Goal: Contribute content

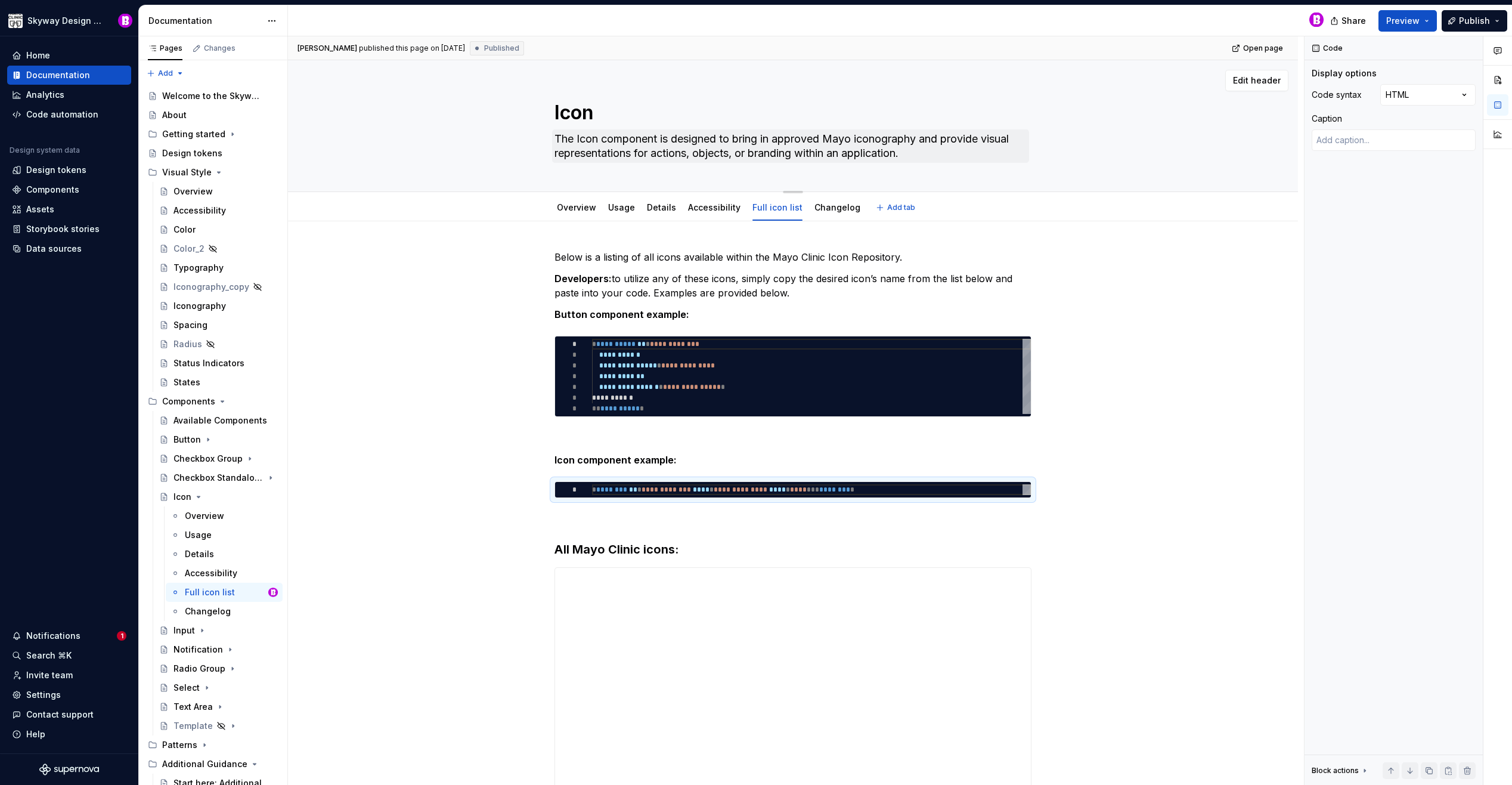
scroll to position [49, 0]
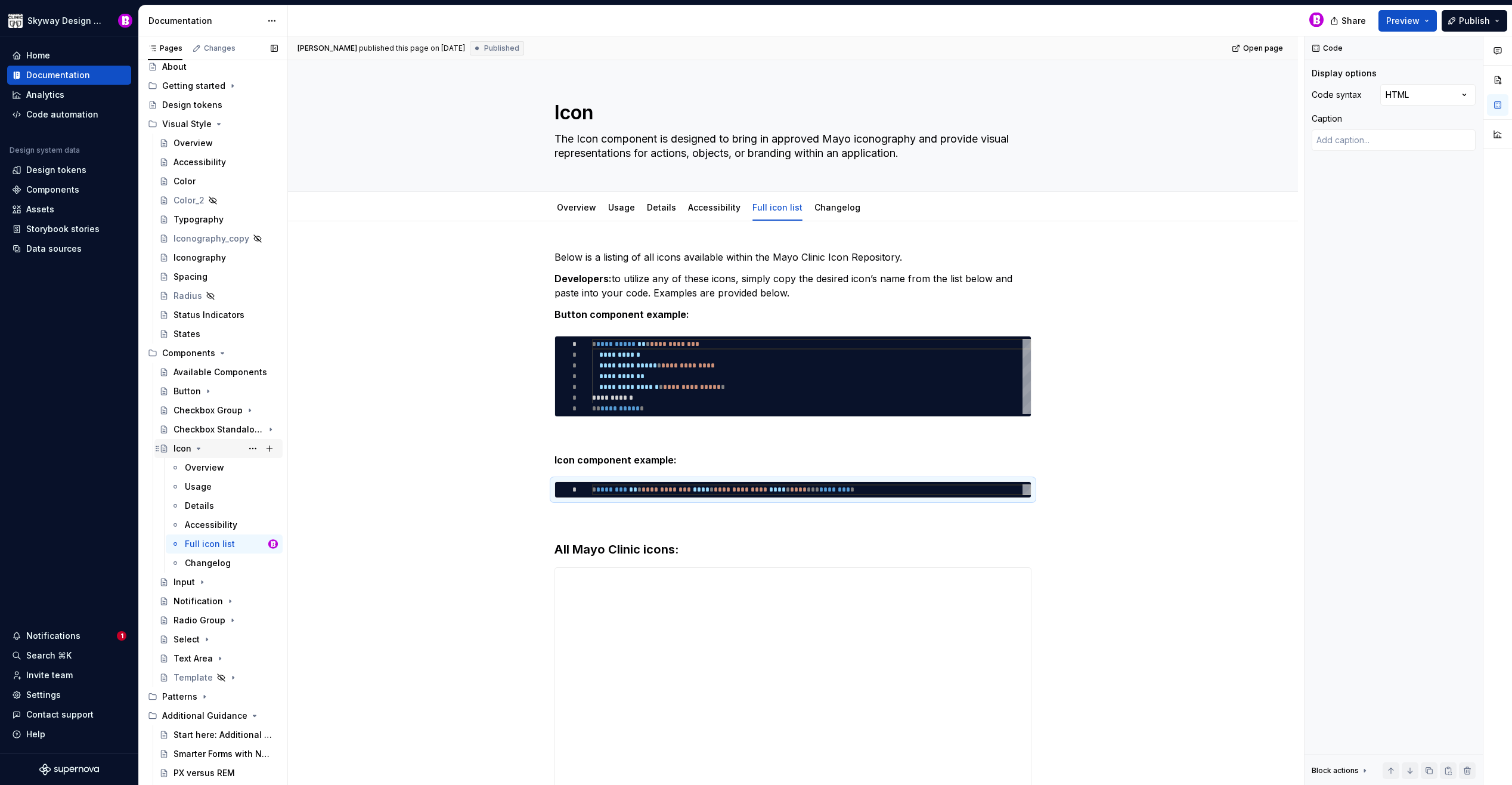
click at [190, 444] on div "Icon" at bounding box center [182, 448] width 18 height 12
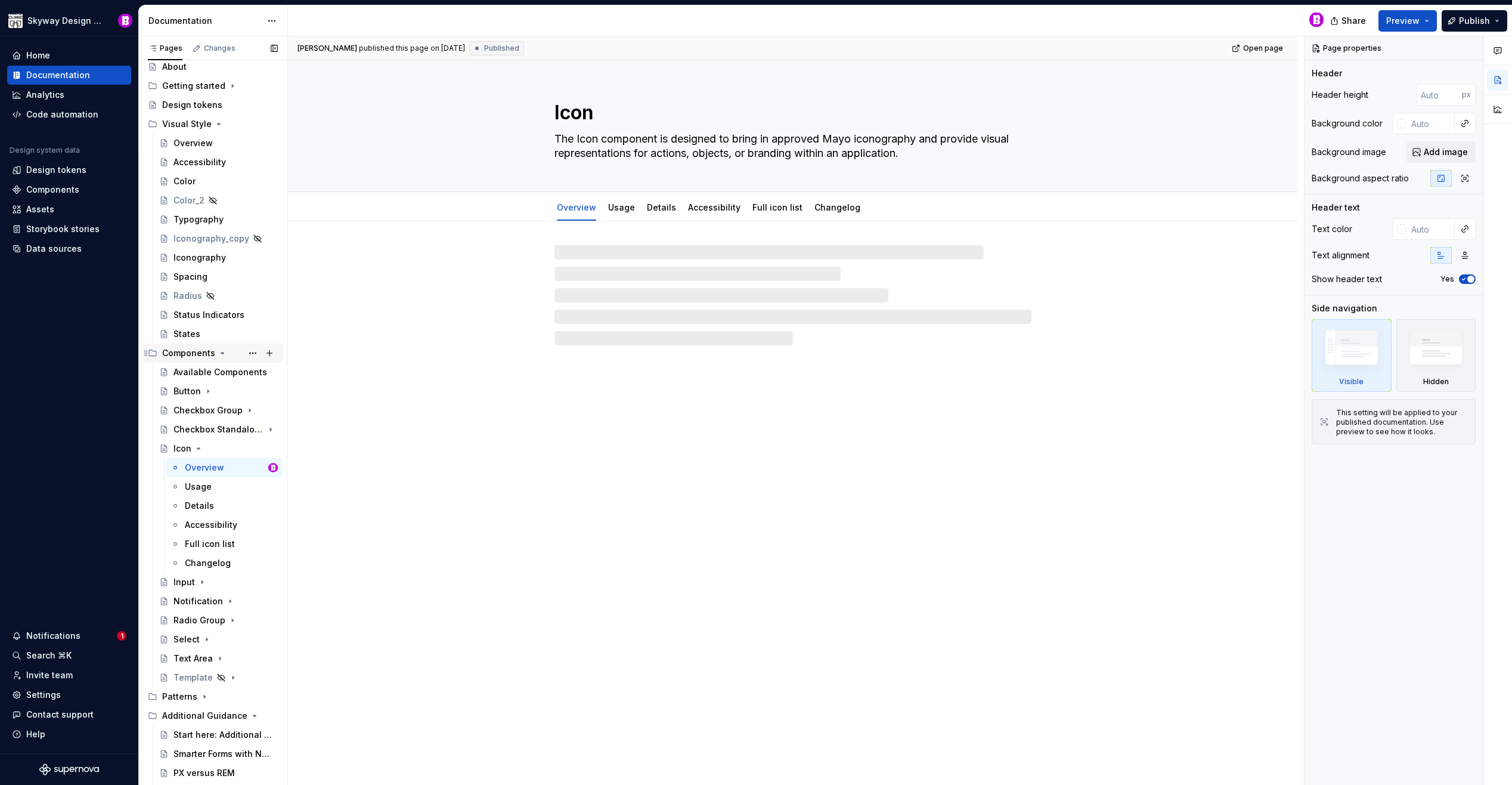
click at [222, 352] on icon "Page tree" at bounding box center [223, 352] width 3 height 1
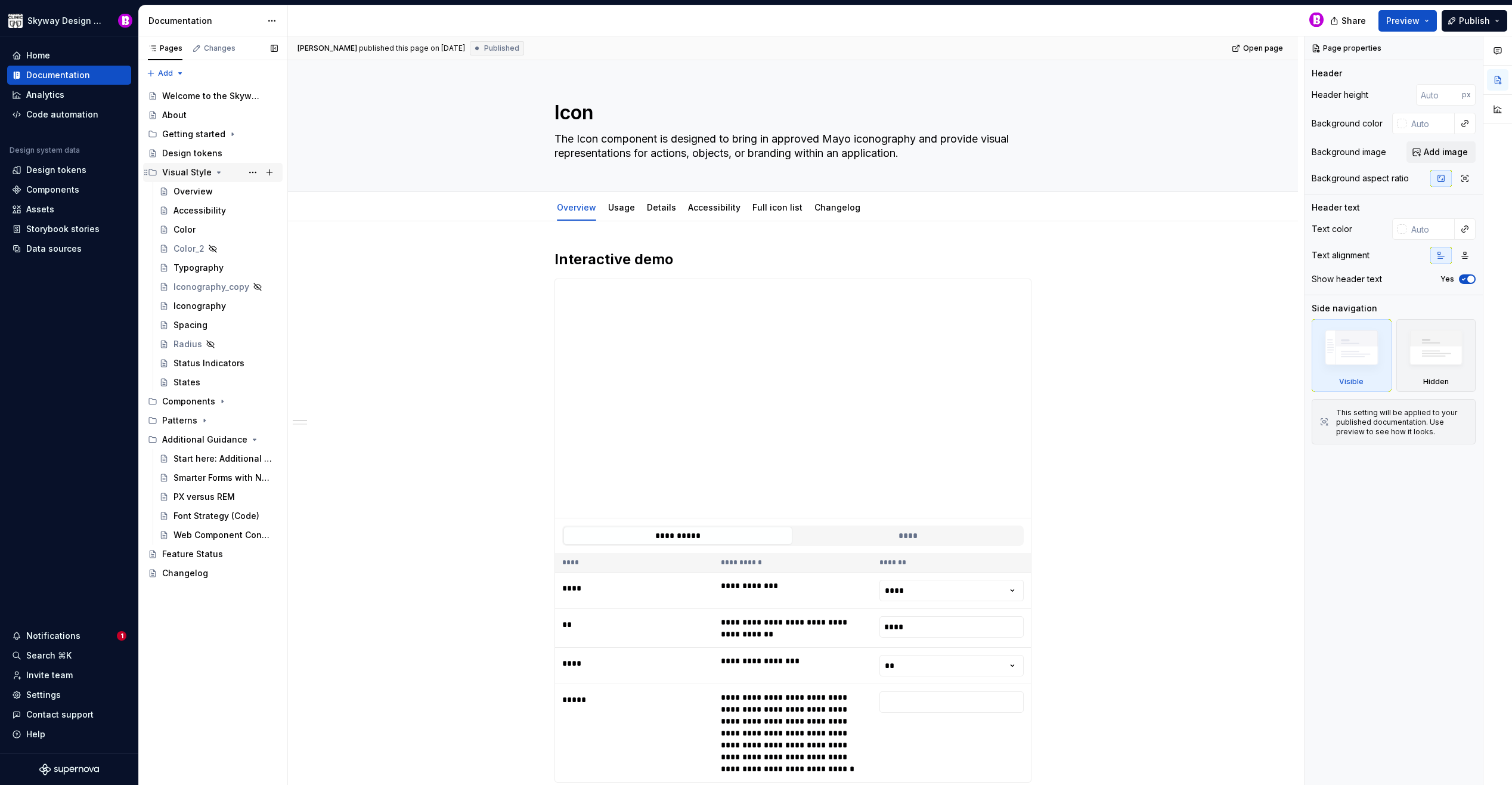
click at [214, 170] on icon "Page tree" at bounding box center [219, 172] width 10 height 10
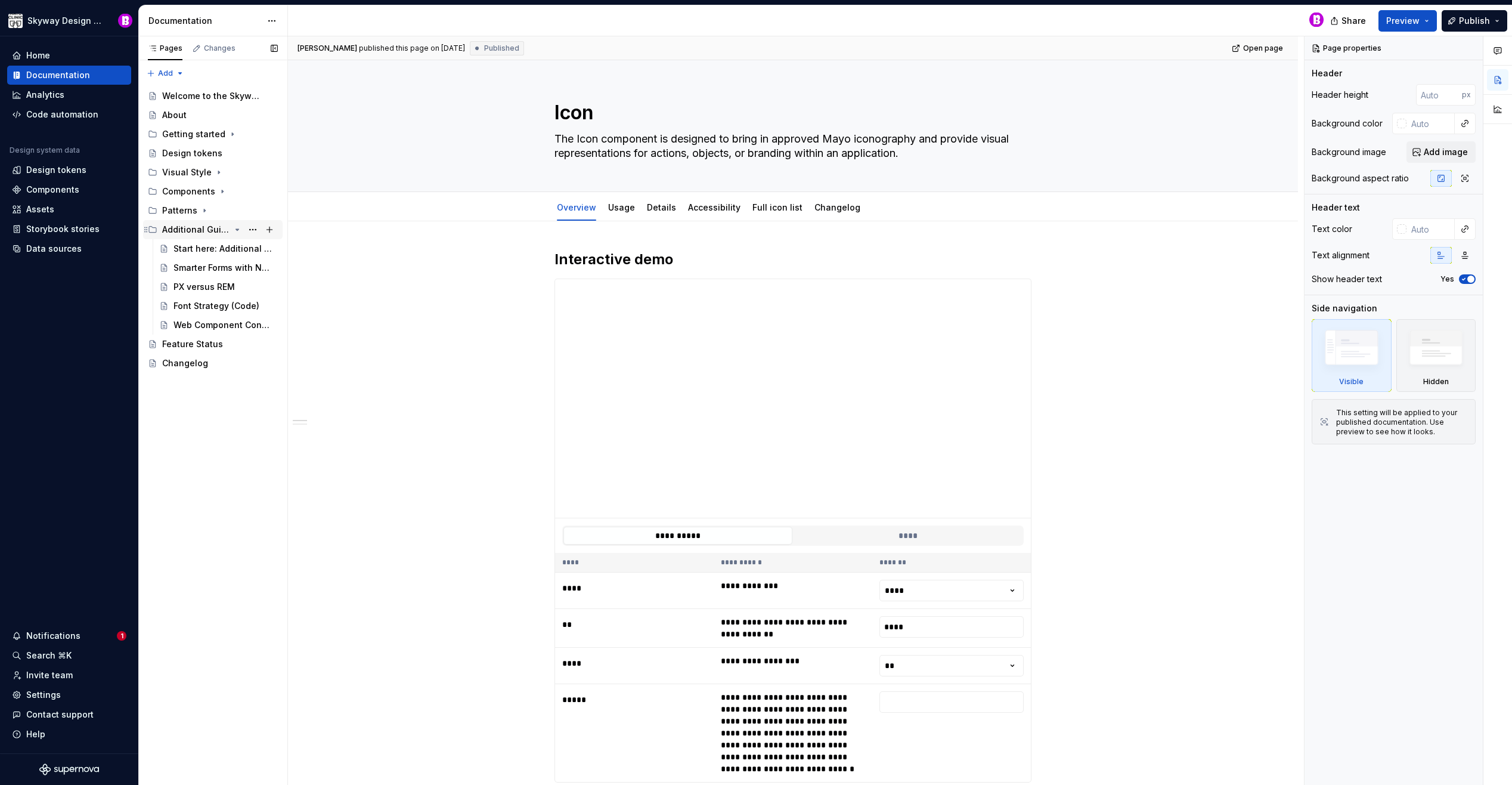
click at [237, 231] on icon "Page tree" at bounding box center [237, 230] width 3 height 1
click at [201, 208] on icon "Page tree" at bounding box center [204, 211] width 10 height 10
click at [200, 248] on div "Form Validation" at bounding box center [201, 249] width 56 height 12
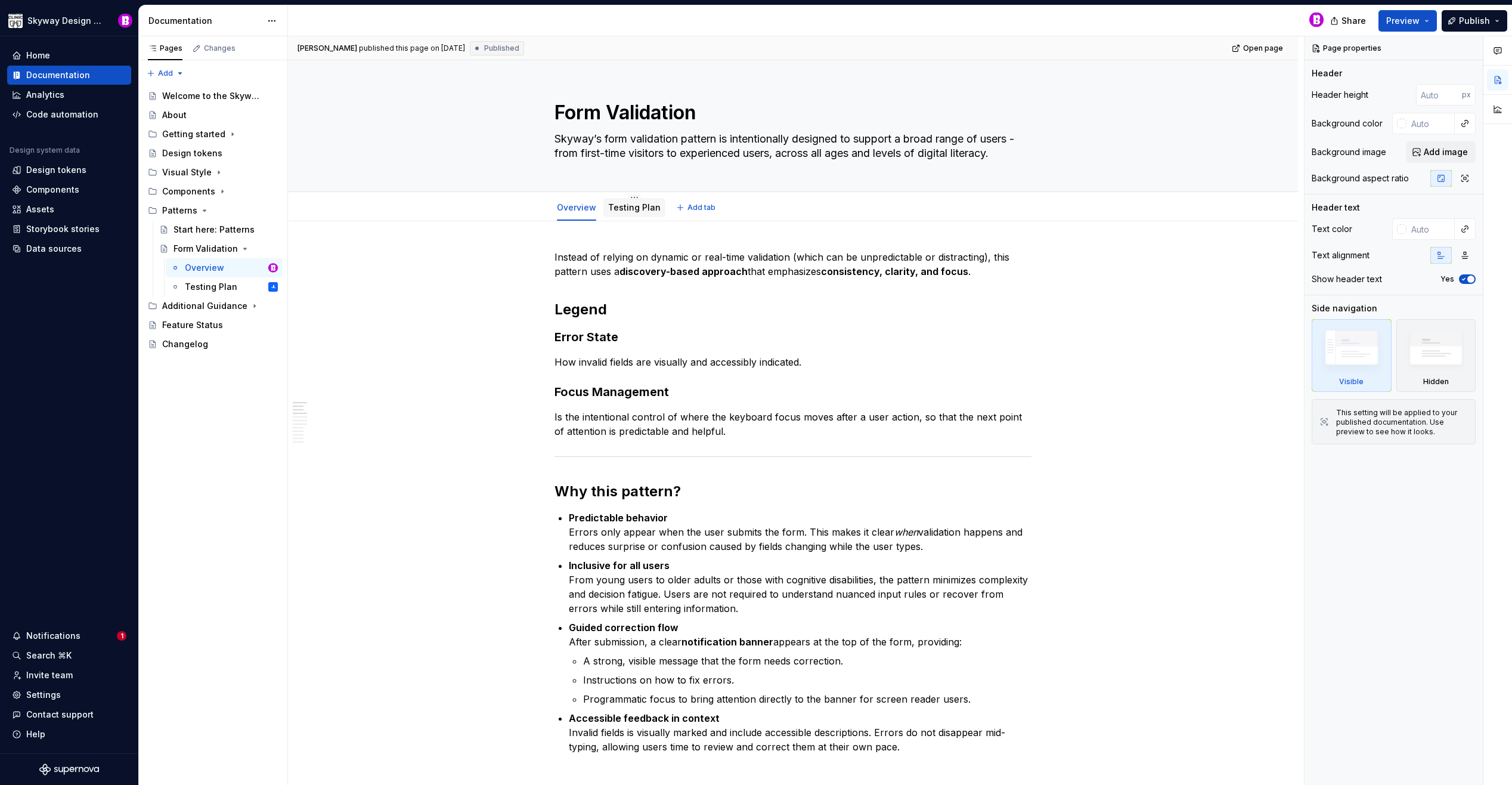
click at [630, 211] on link "Testing Plan" at bounding box center [635, 207] width 53 height 10
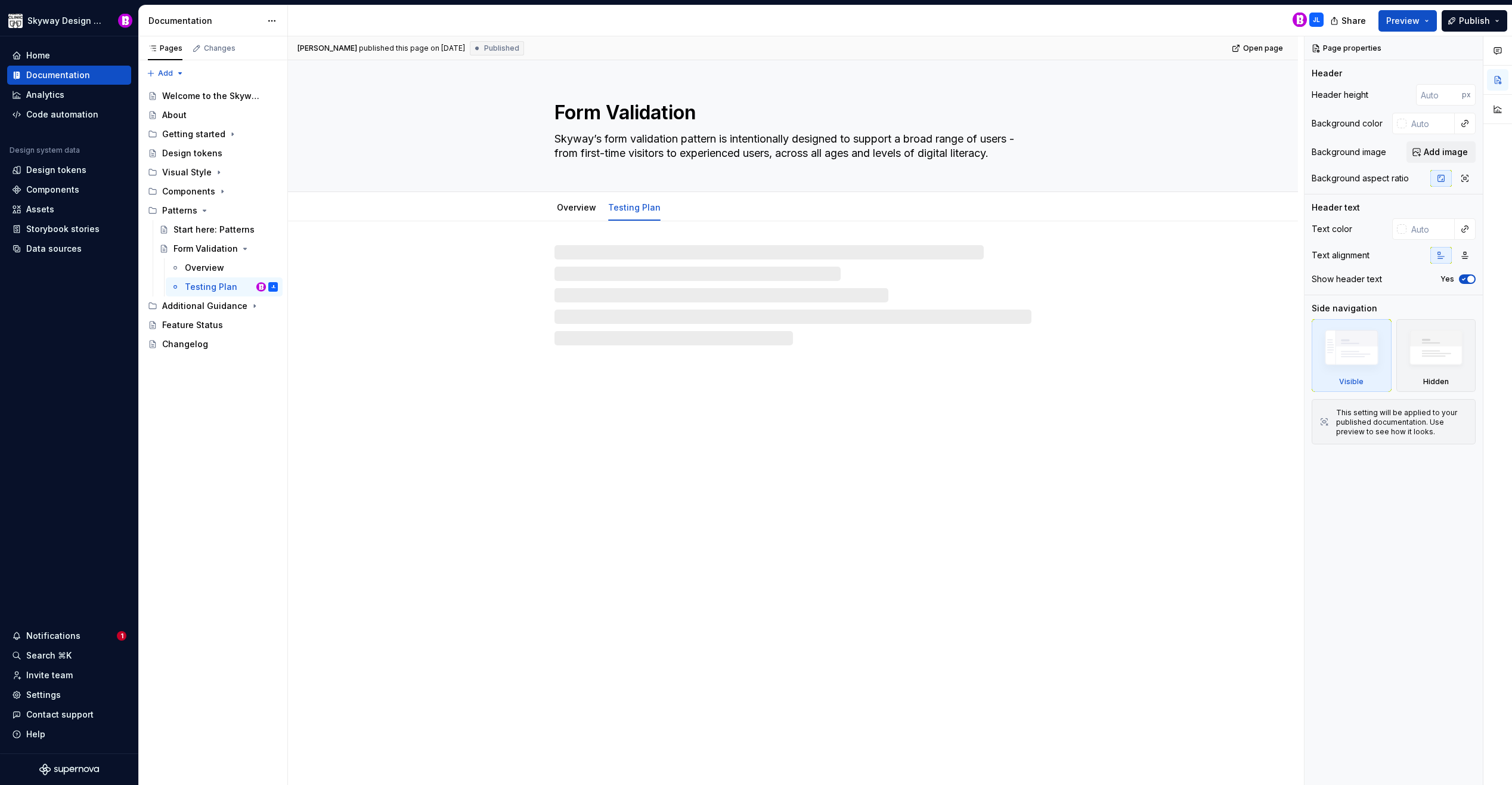
type textarea "*"
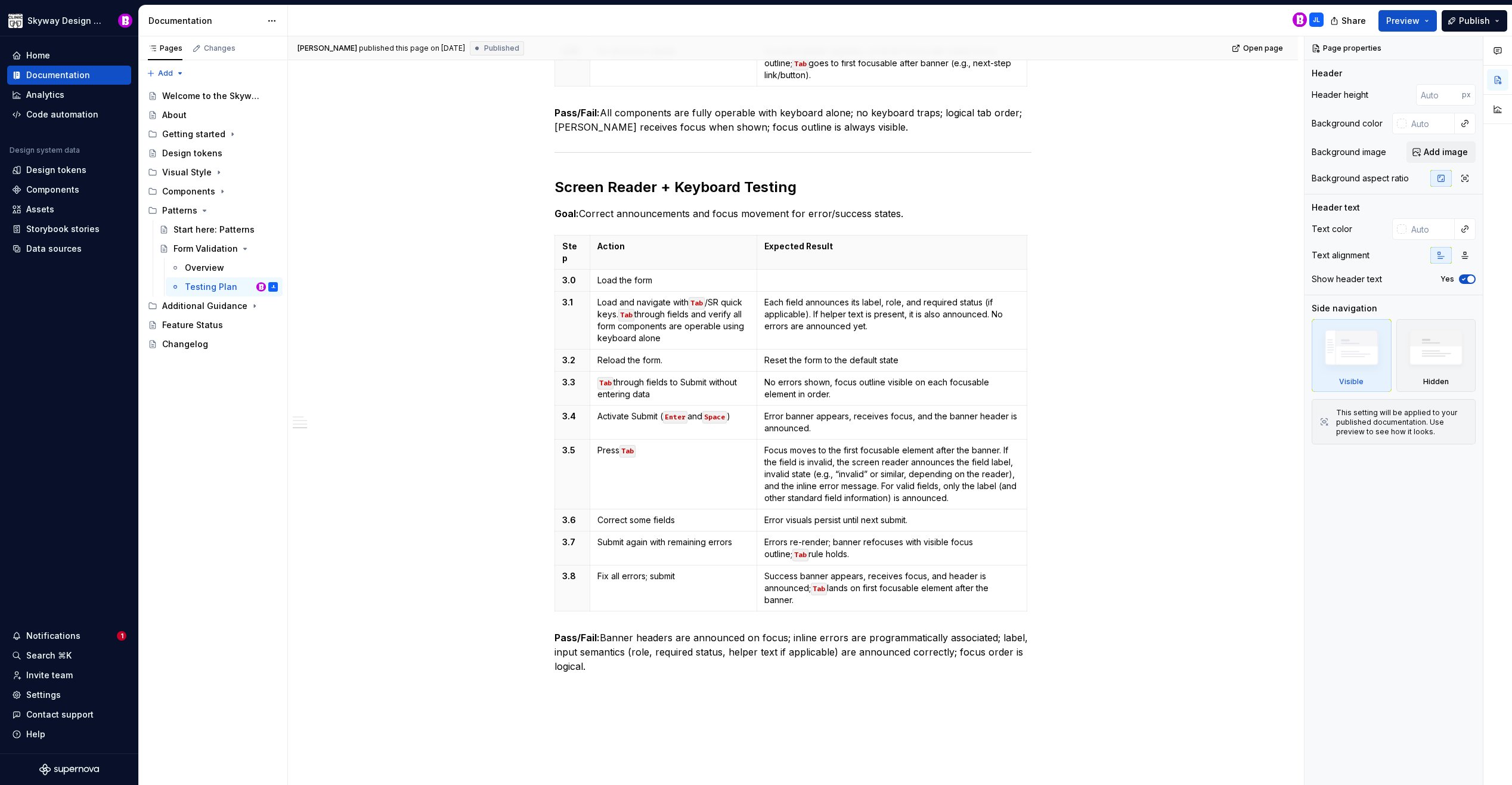
scroll to position [1473, 0]
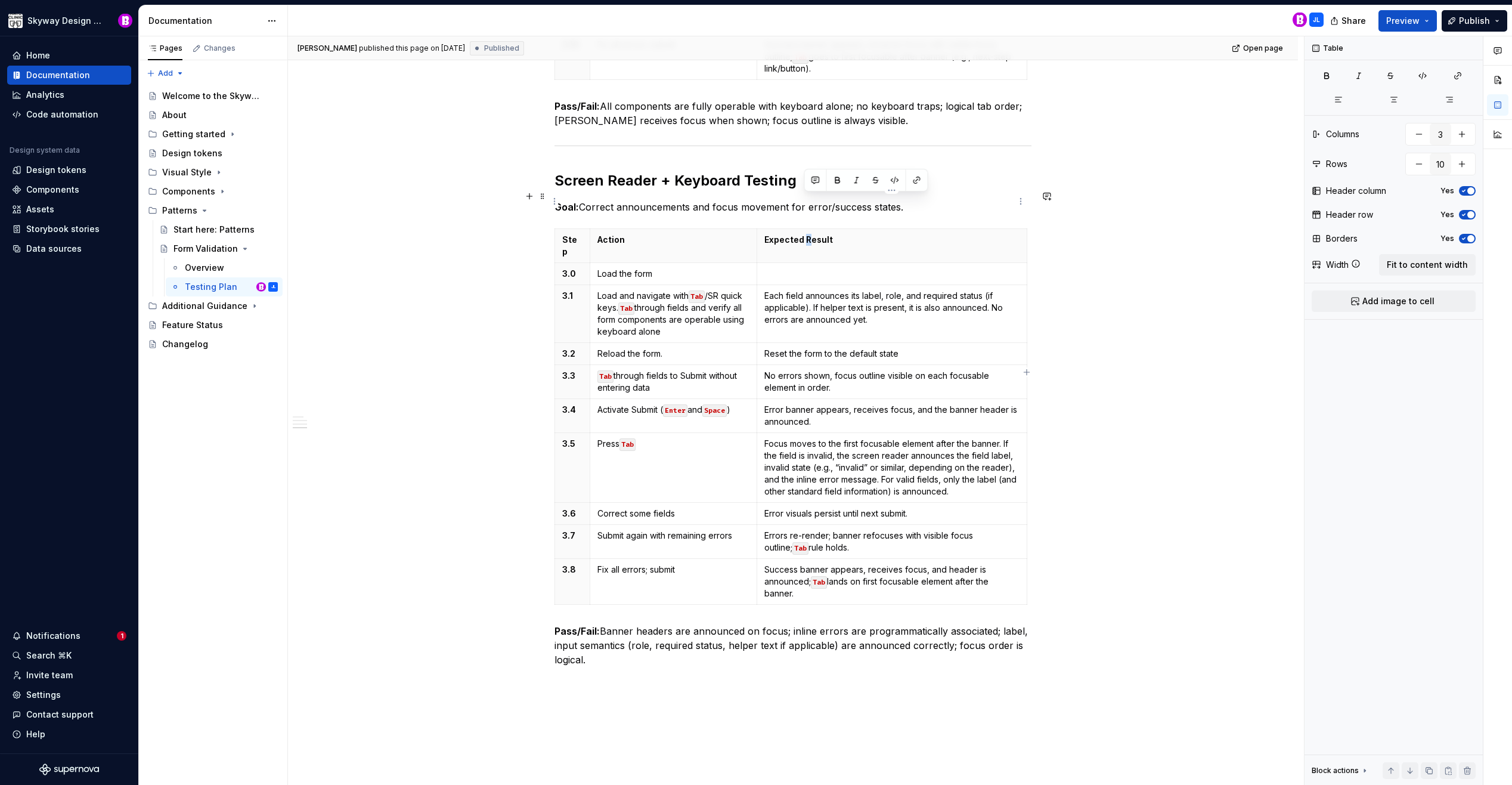
click at [804, 233] on p "Expected Result" at bounding box center [892, 239] width 256 height 12
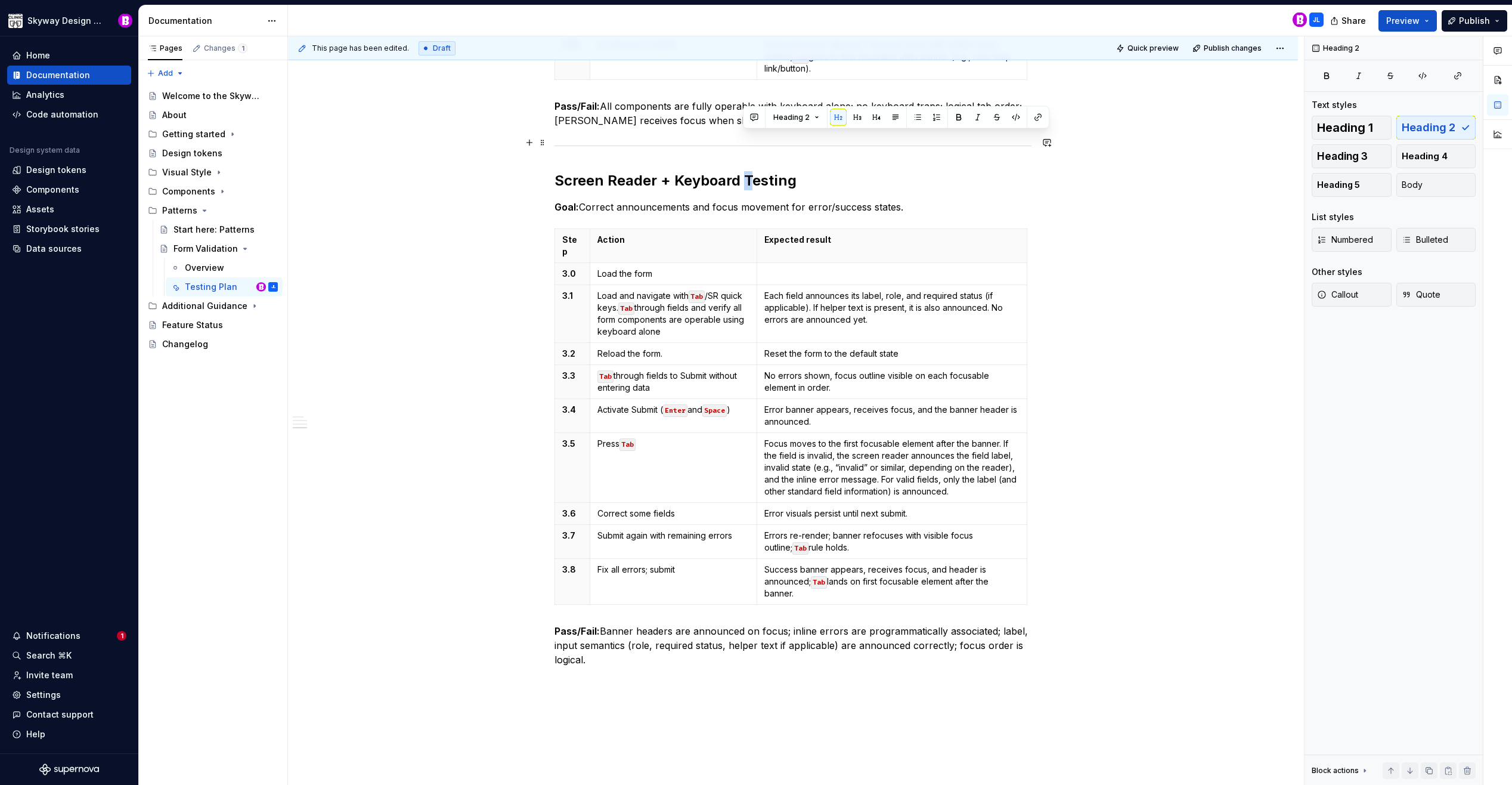
drag, startPoint x: 752, startPoint y: 142, endPoint x: 745, endPoint y: 143, distance: 7.1
click at [745, 171] on h2 "Screen Reader + Keyboard Testing" at bounding box center [792, 181] width 477 height 19
drag, startPoint x: 683, startPoint y: 138, endPoint x: 676, endPoint y: 138, distance: 7.0
click at [676, 171] on h2 "Screen Reader + Keyboard testing" at bounding box center [792, 181] width 477 height 19
click at [610, 171] on h2 "Screen Reader + keyboard testing" at bounding box center [792, 181] width 477 height 19
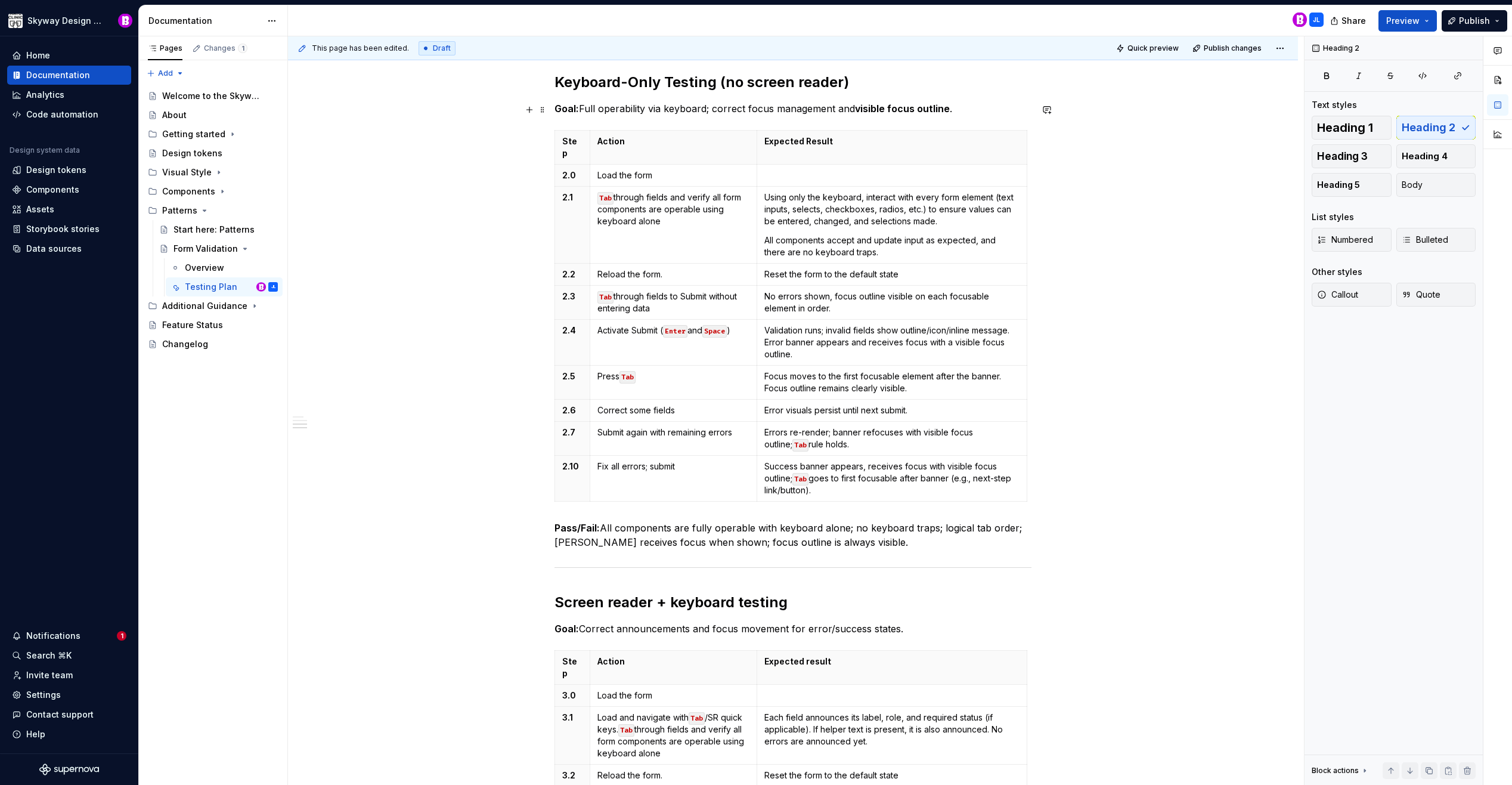
scroll to position [944, 0]
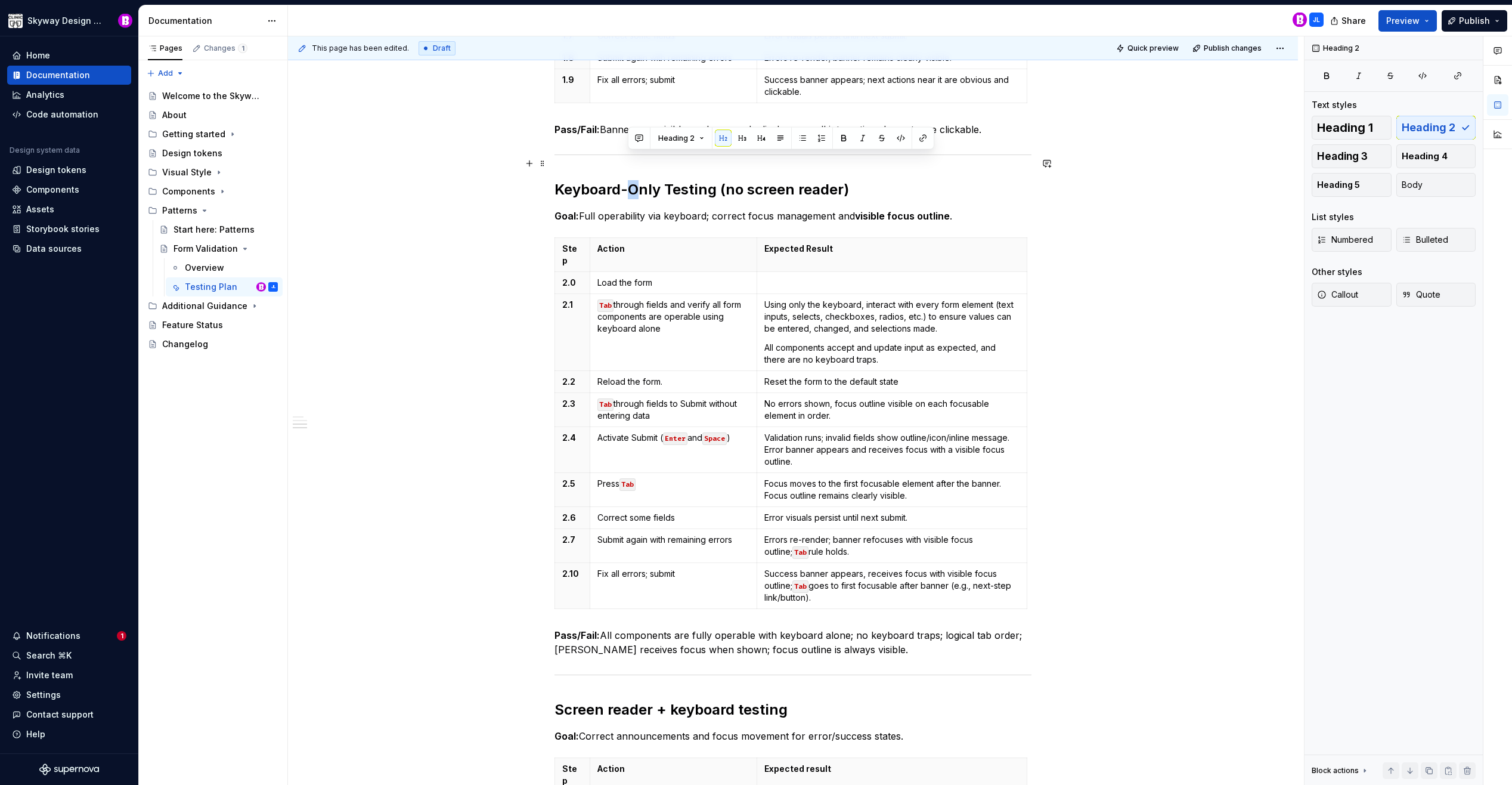
drag, startPoint x: 639, startPoint y: 164, endPoint x: 632, endPoint y: 164, distance: 7.0
click at [632, 180] on h2 "Keyboard-Only Testing (no screen reader)" at bounding box center [792, 190] width 477 height 19
drag, startPoint x: 672, startPoint y: 161, endPoint x: 664, endPoint y: 162, distance: 8.1
click at [664, 180] on h2 "Keyboard-only Testing (no screen reader)" at bounding box center [792, 190] width 477 height 19
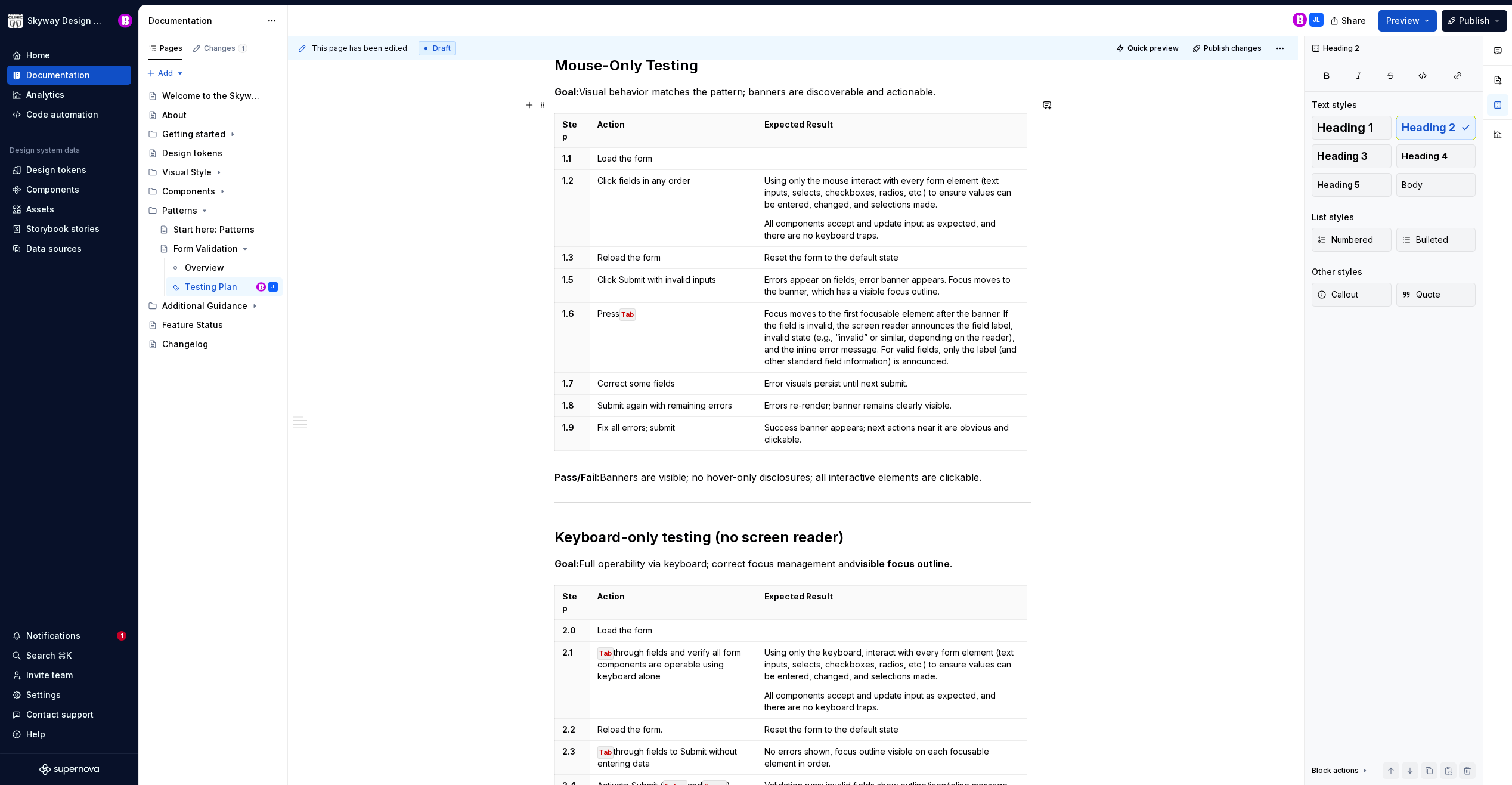
scroll to position [539, 0]
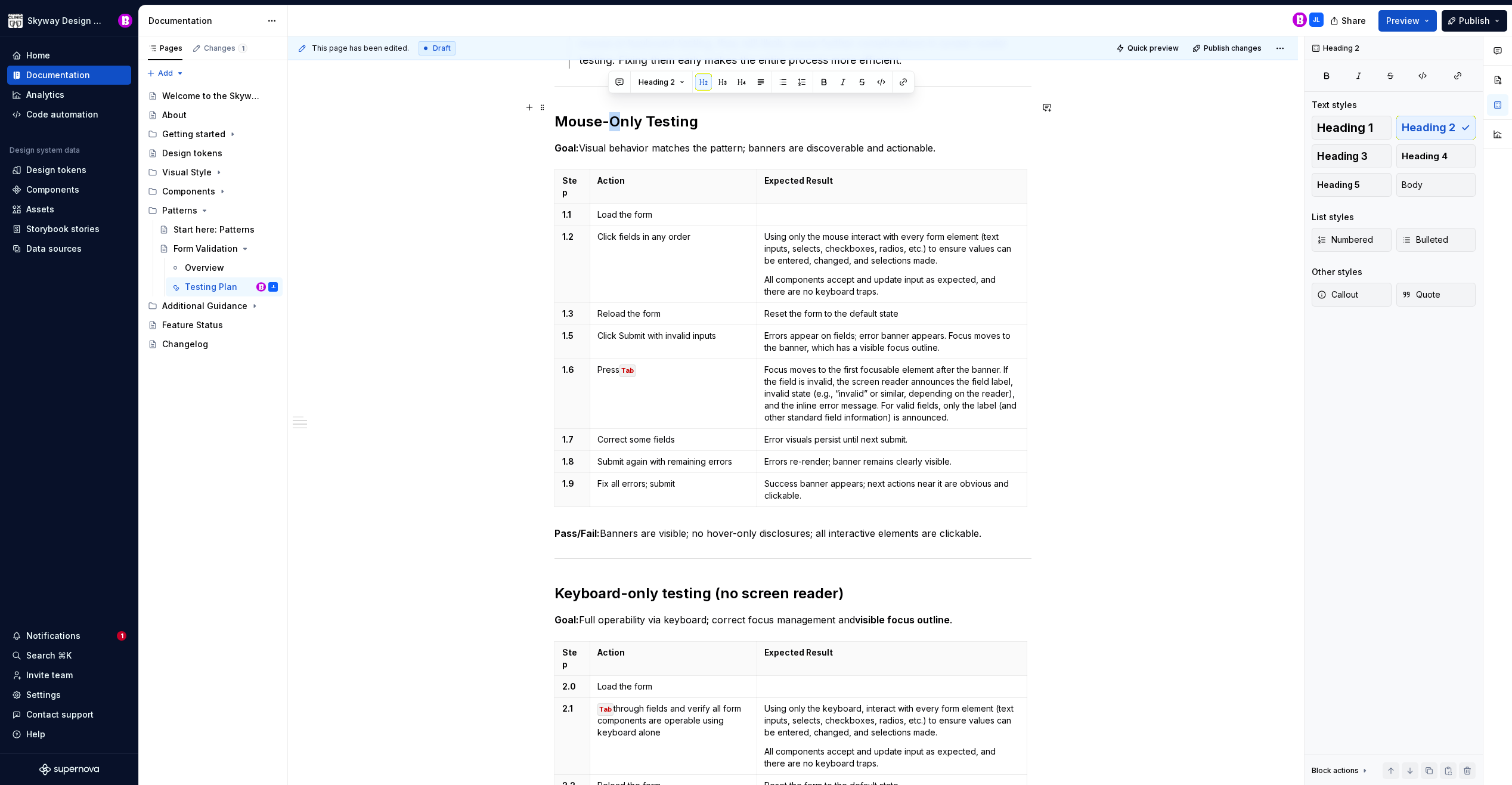
drag, startPoint x: 620, startPoint y: 114, endPoint x: 613, endPoint y: 112, distance: 7.3
click at [613, 112] on h2 "Mouse-Only Testing" at bounding box center [792, 122] width 477 height 19
click at [645, 112] on h2 "Mouse-only Testing" at bounding box center [792, 122] width 477 height 19
click at [722, 122] on div "This testing plan ensures that all users can successfully complete and submit f…" at bounding box center [792, 656] width 477 height 1890
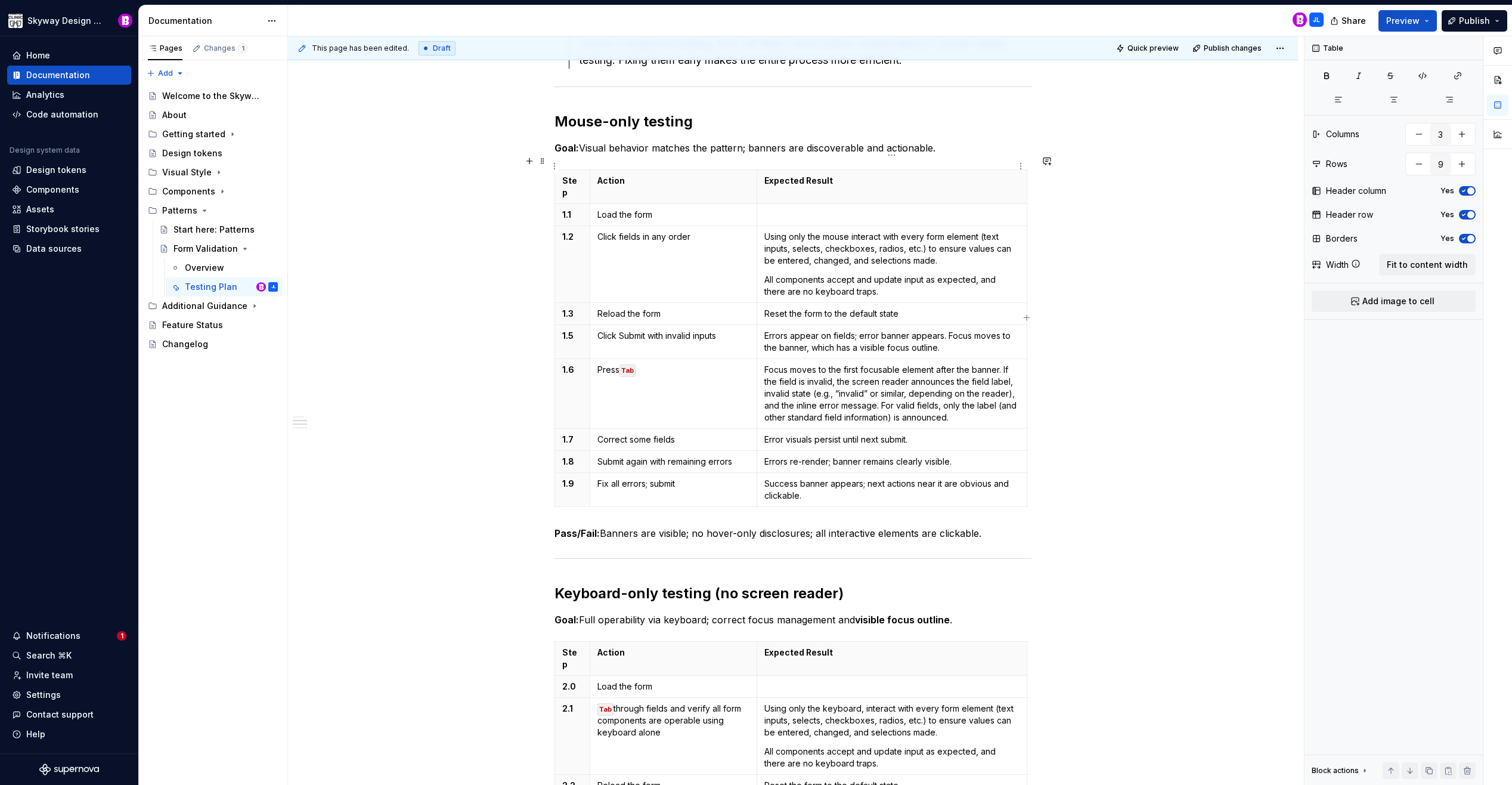
type textarea "*"
click at [805, 175] on p "Expected Result" at bounding box center [892, 181] width 256 height 12
type input "10"
drag, startPoint x: 811, startPoint y: 628, endPoint x: 829, endPoint y: 627, distance: 18.0
click at [803, 647] on p "Expected Result" at bounding box center [892, 653] width 256 height 12
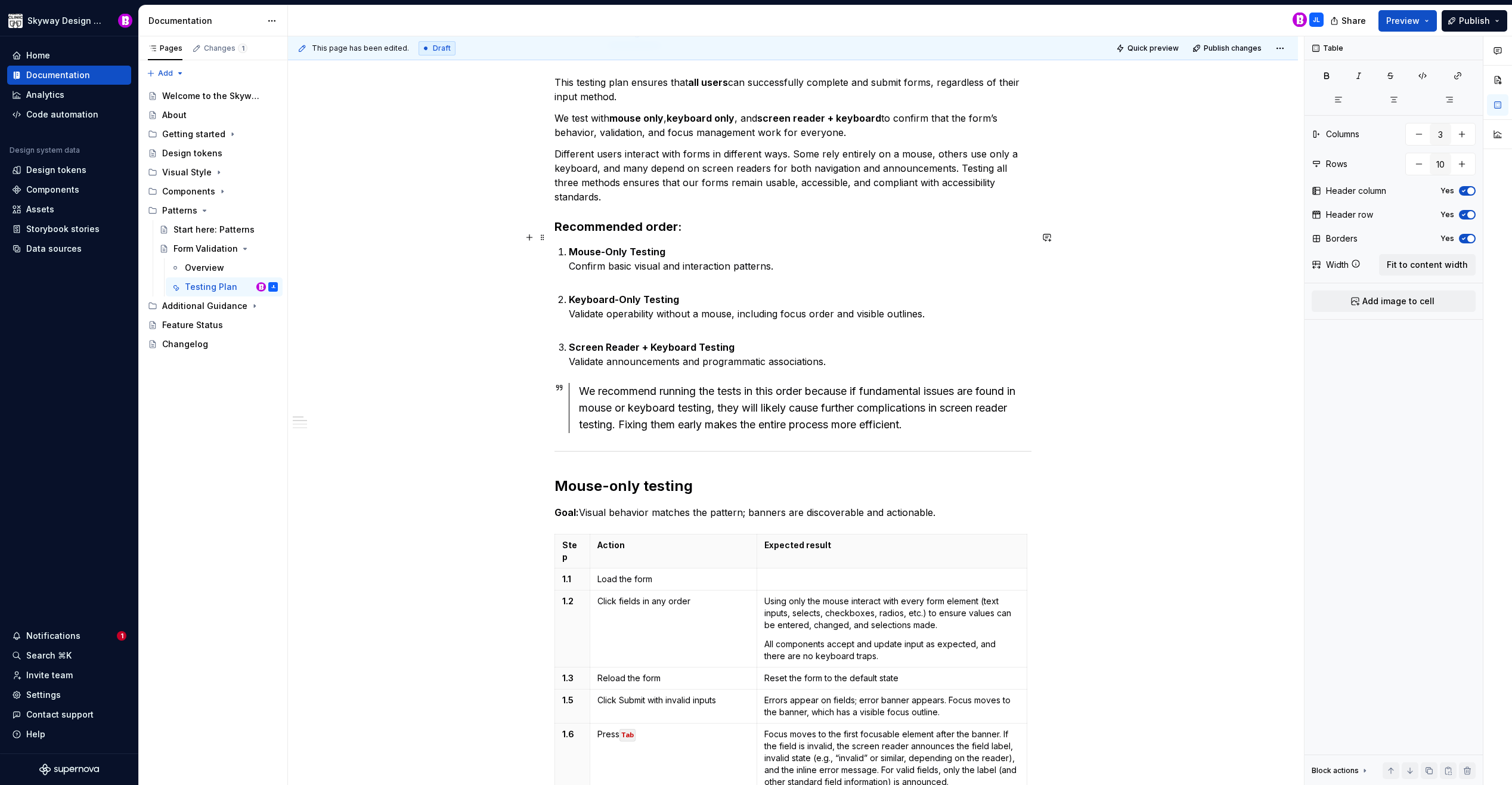
scroll to position [0, 0]
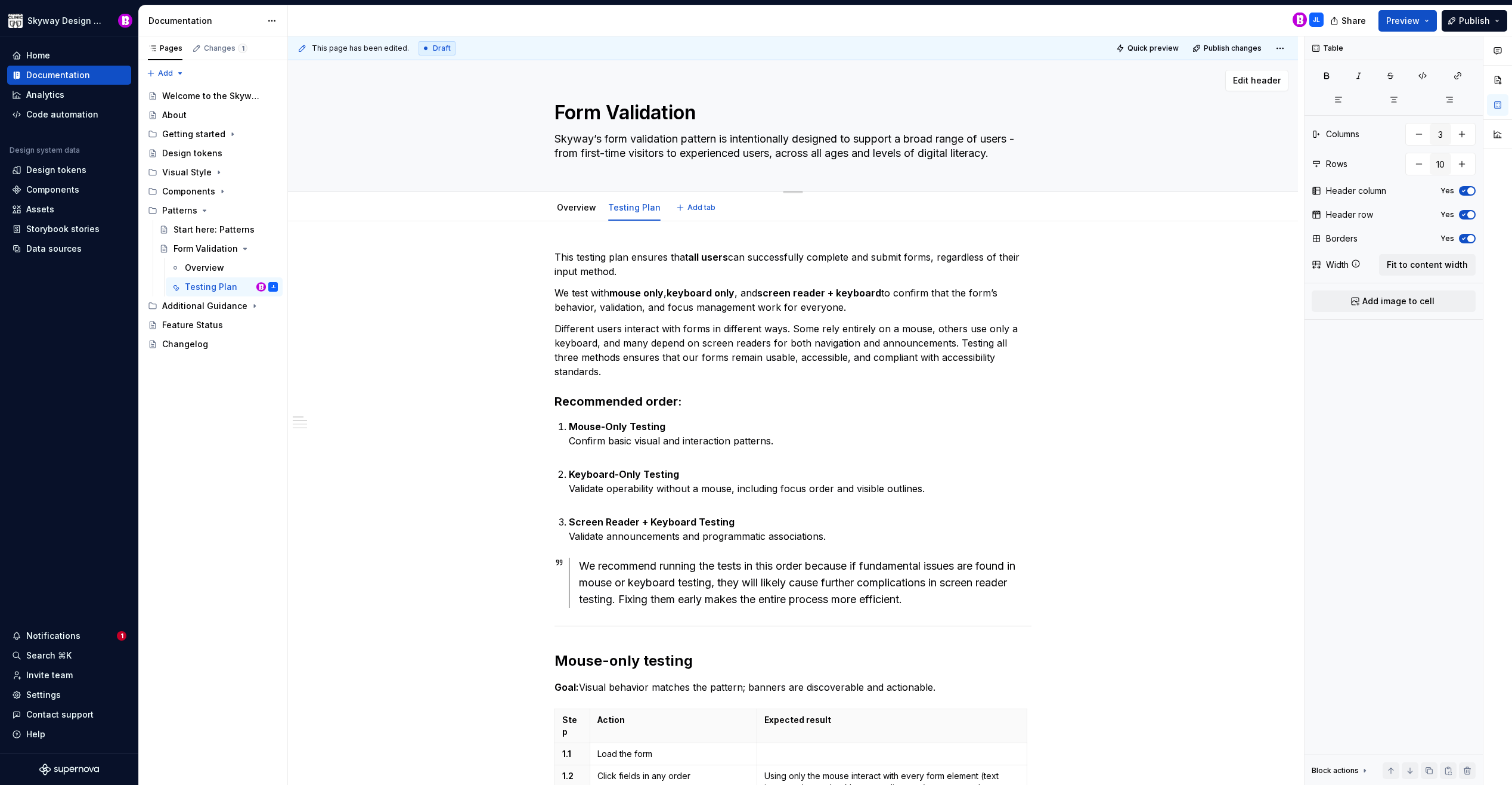
click at [615, 113] on textarea "Form Validation" at bounding box center [791, 112] width 477 height 28
click at [623, 110] on textarea "Form Validation" at bounding box center [791, 112] width 477 height 28
type textarea "*"
type textarea "Form alidation"
type textarea "*"
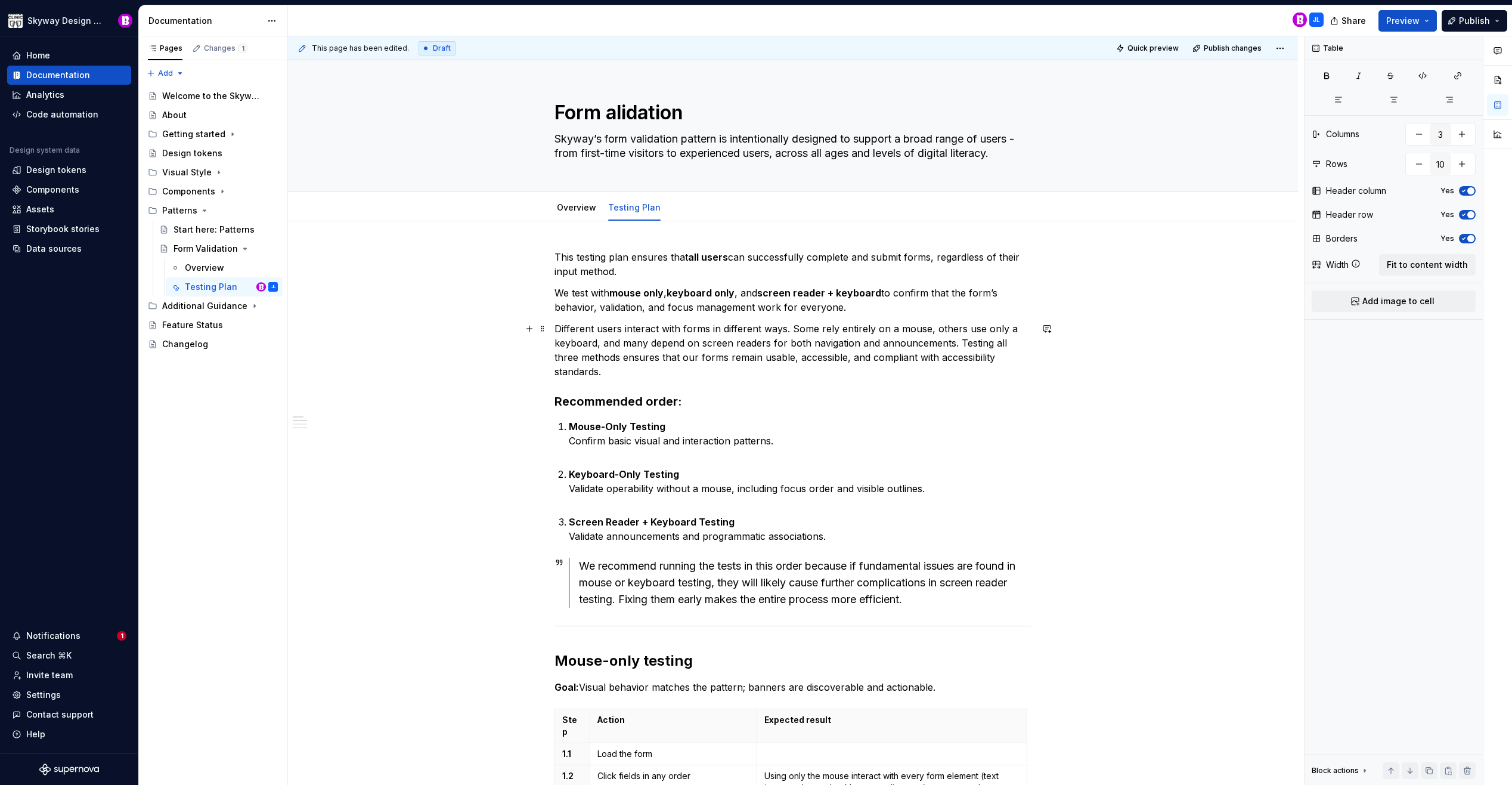
type textarea "Form validation"
type textarea "*"
type textarea "Form validation"
click at [346, 328] on div "This page has been edited. Draft Quick preview Publish changes Form validation …" at bounding box center [795, 410] width 1016 height 749
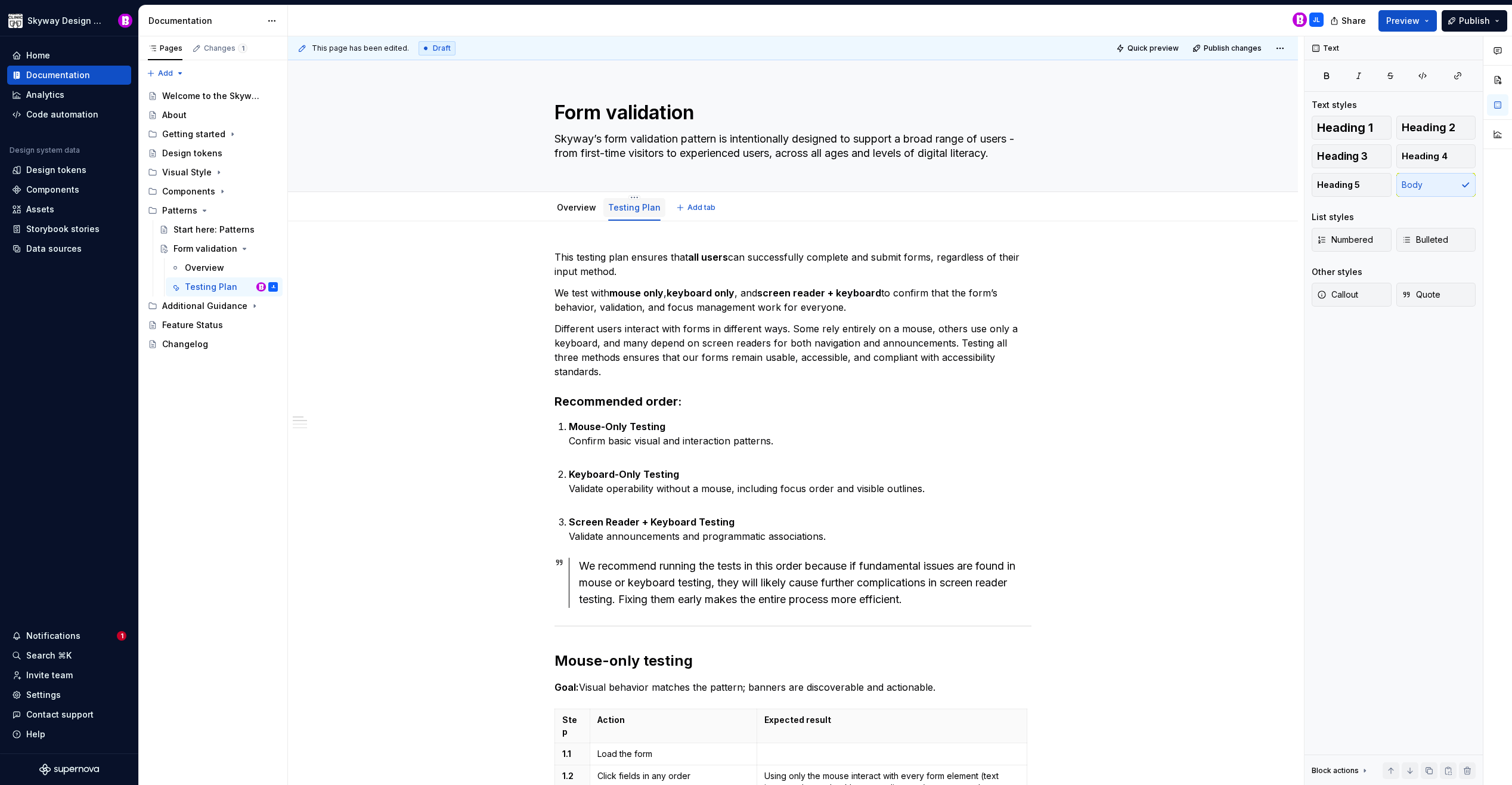
click at [644, 207] on link "Testing Plan" at bounding box center [635, 207] width 53 height 10
click at [633, 200] on div "Testing Plan" at bounding box center [635, 207] width 53 height 15
click at [630, 196] on html "Skyway Design System Home Documentation Analytics Code automation Design system…" at bounding box center [756, 392] width 1512 height 785
type textarea "*"
click at [661, 217] on div "Rename tab" at bounding box center [686, 215] width 78 height 12
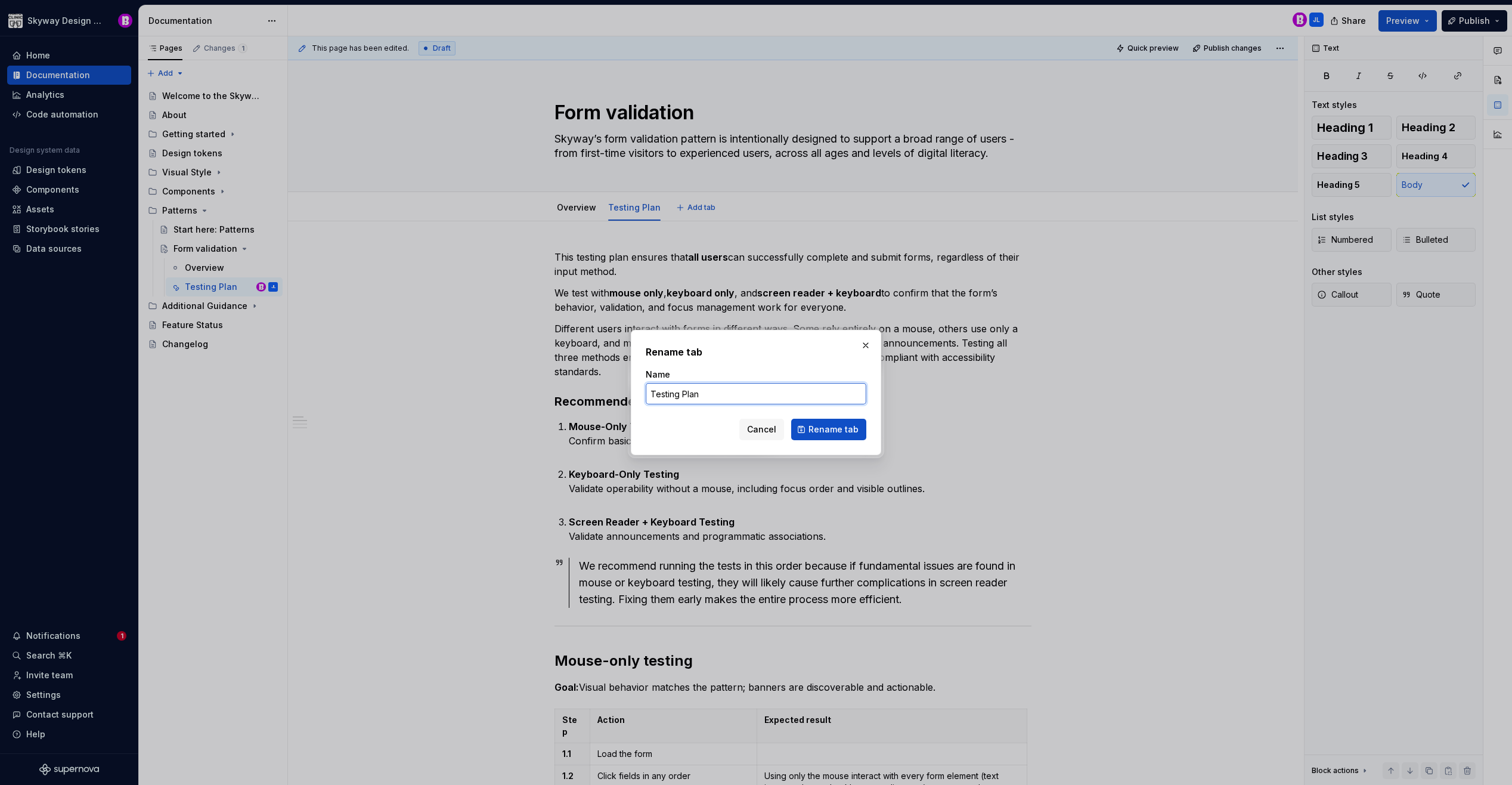
click at [683, 394] on input "Testing Plan" at bounding box center [756, 394] width 221 height 21
type input "Testing plan"
click at [833, 433] on span "Rename tab" at bounding box center [834, 429] width 51 height 12
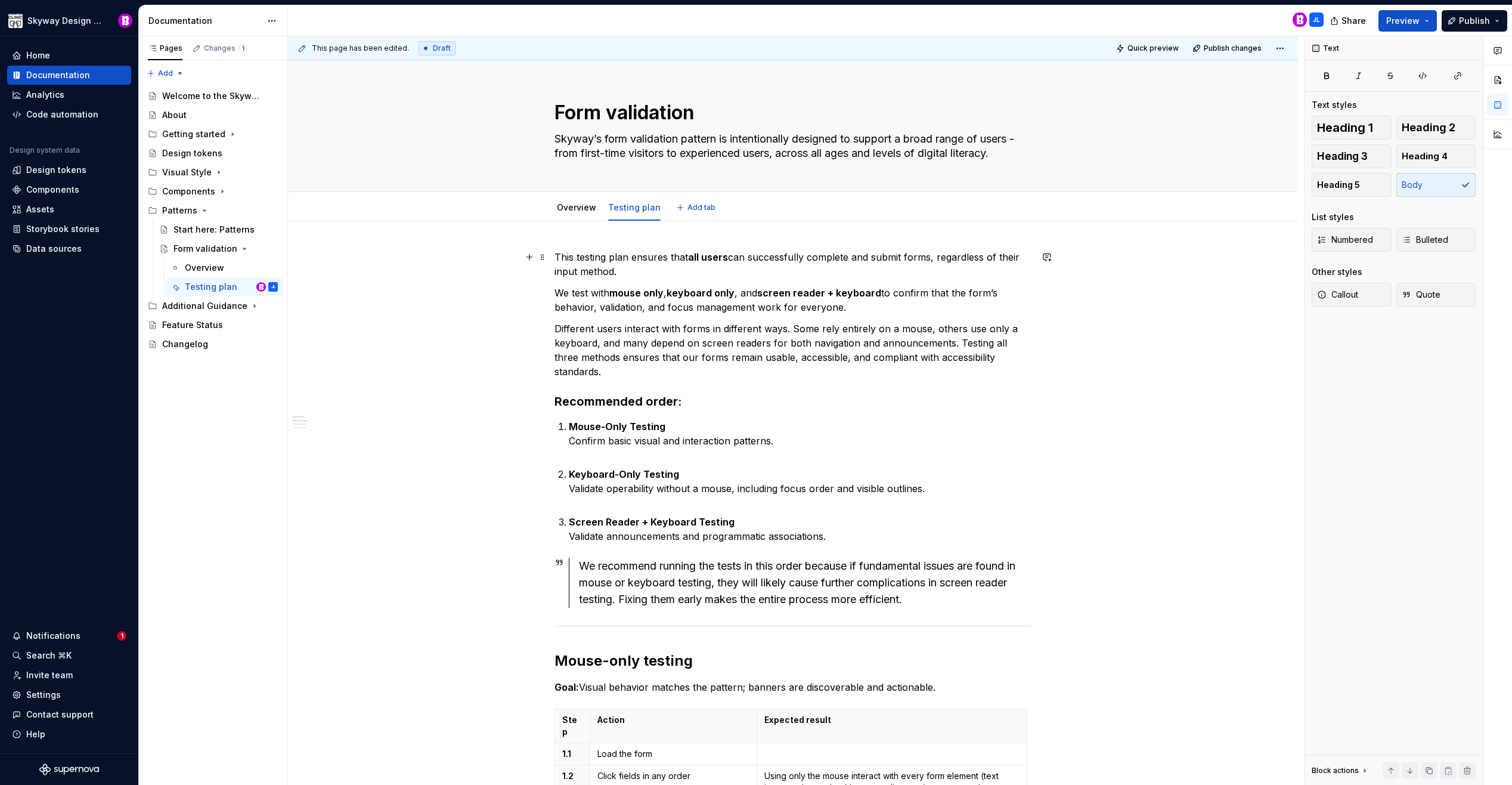
click at [661, 394] on strong "Recommended order:" at bounding box center [617, 401] width 127 height 15
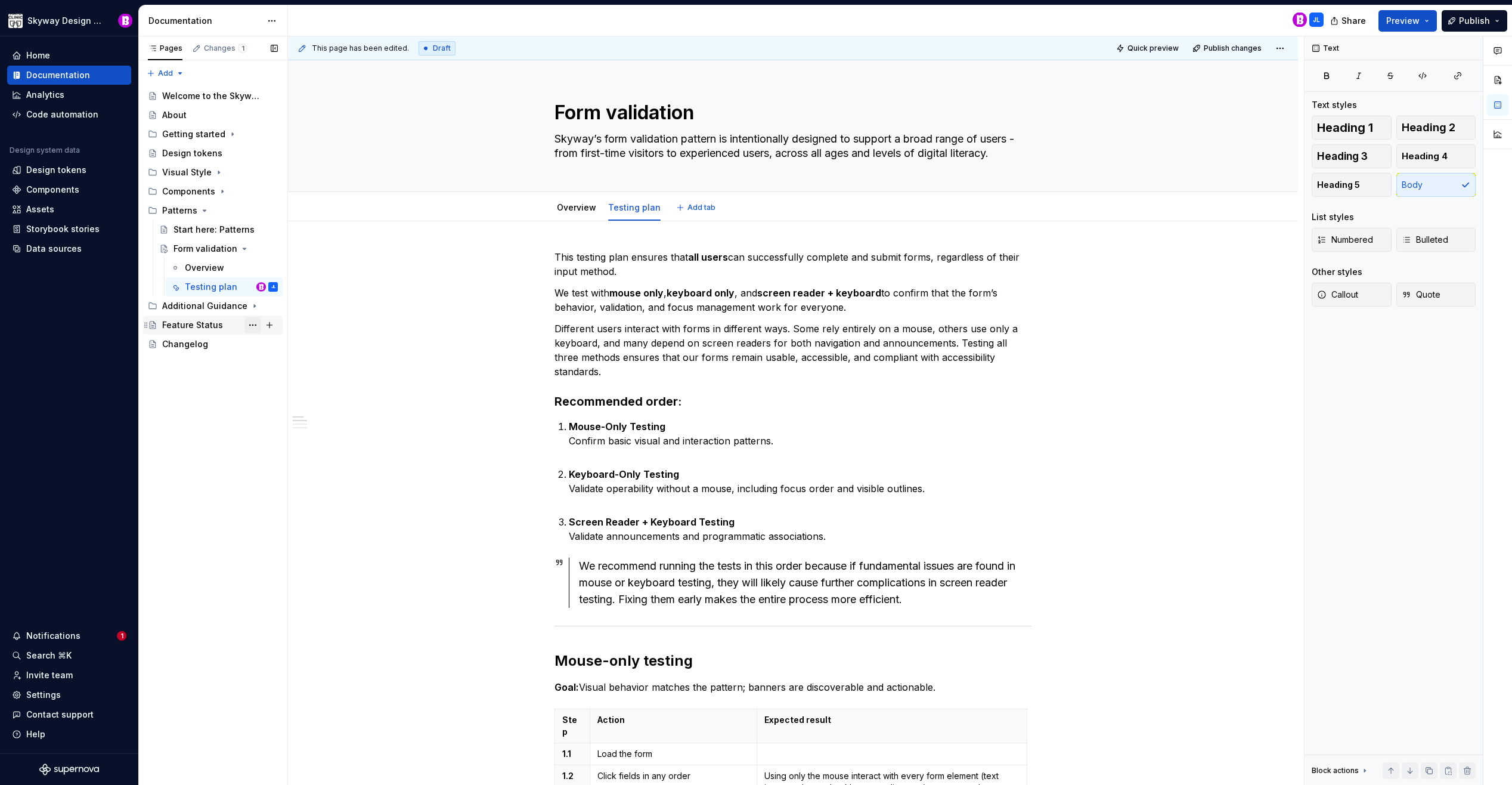
click at [251, 327] on button "Page tree" at bounding box center [252, 325] width 17 height 17
type textarea "*"
click at [278, 340] on div "Rename page" at bounding box center [325, 346] width 117 height 12
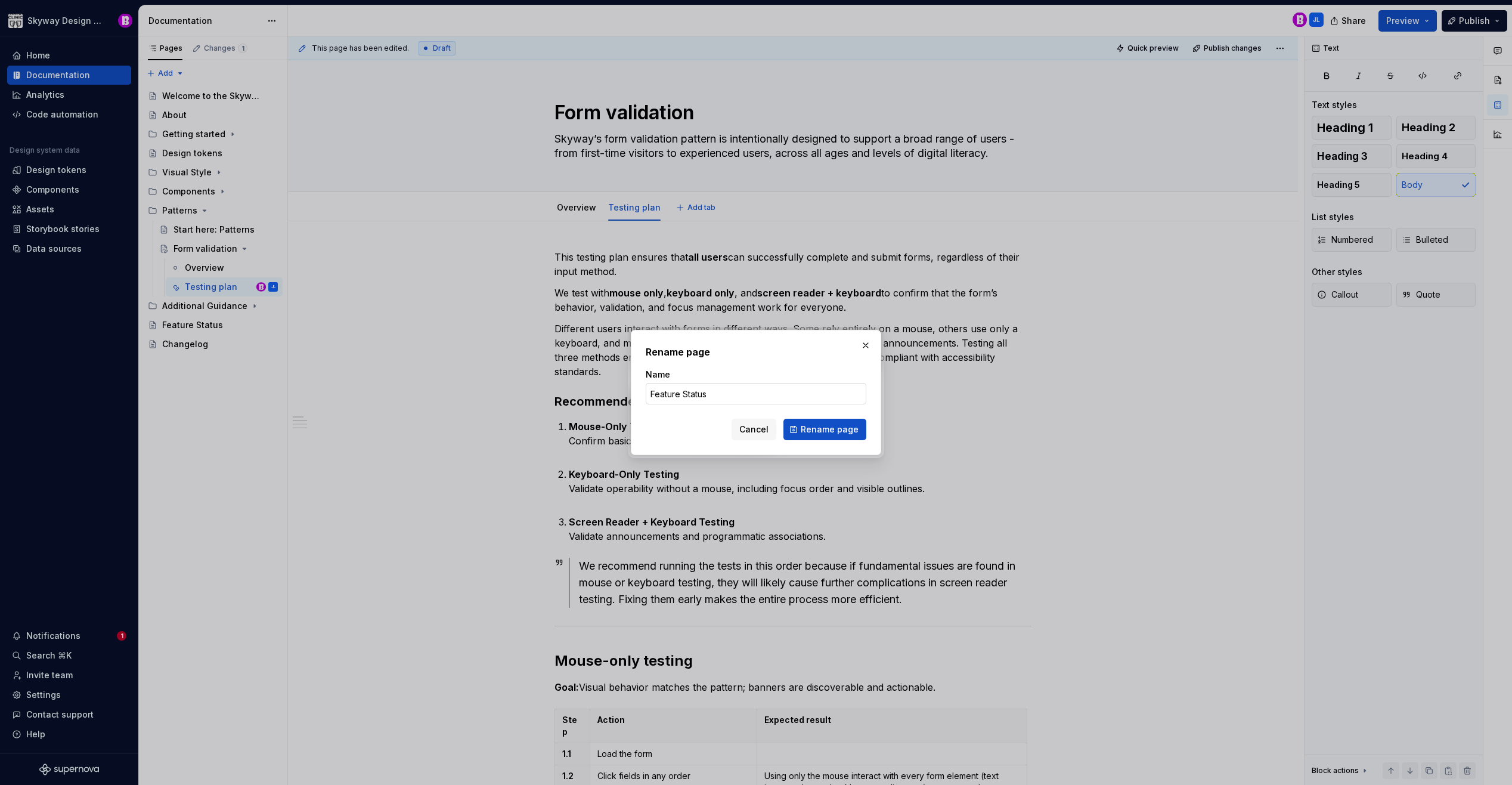
click at [687, 394] on input "Feature Status" at bounding box center [756, 394] width 221 height 21
type input "Feature status"
click at [814, 428] on span "Rename page" at bounding box center [829, 429] width 57 height 12
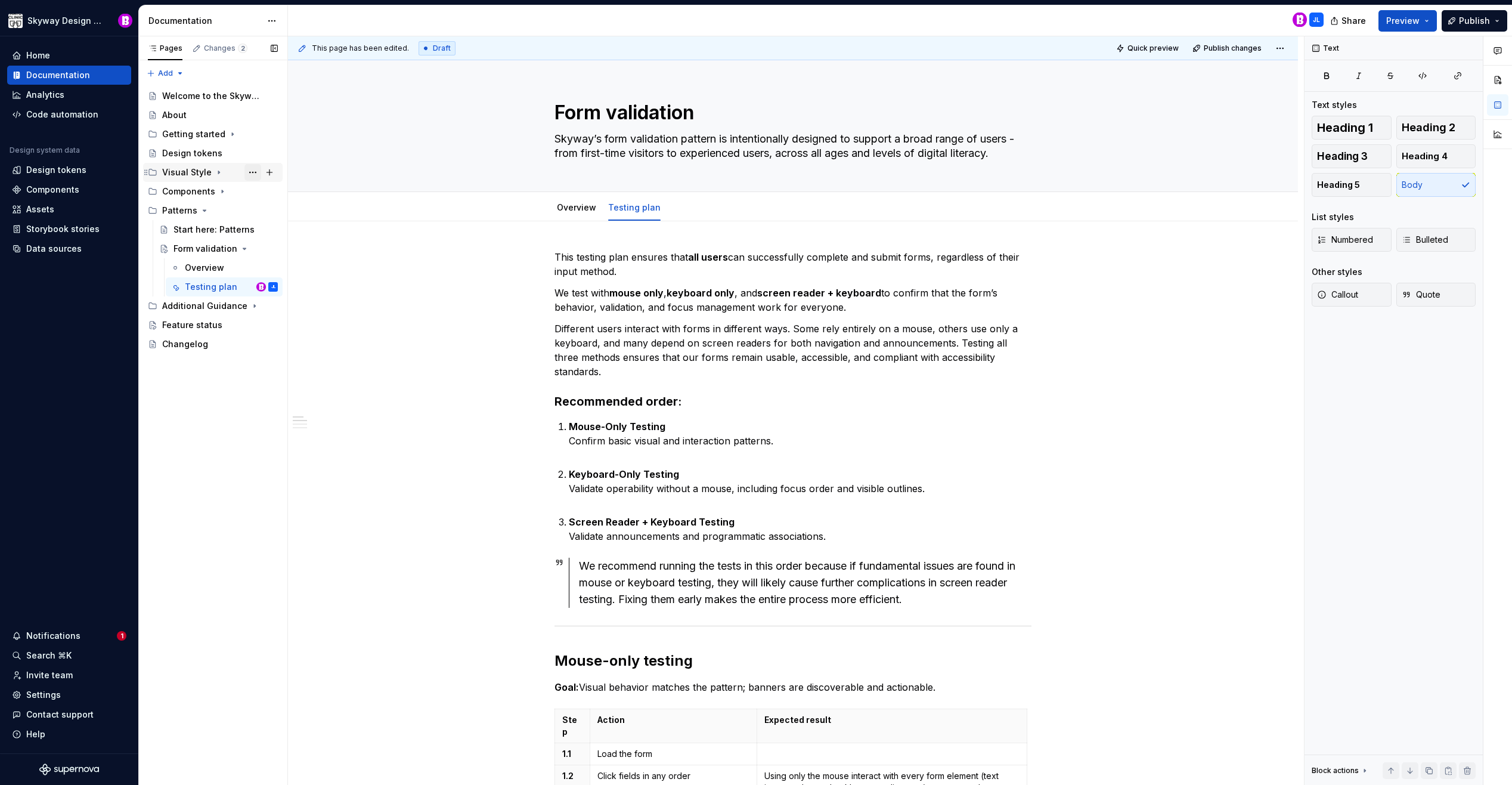
click at [256, 172] on button "Page tree" at bounding box center [252, 172] width 17 height 17
type textarea "*"
click at [294, 196] on div "Rename group" at bounding box center [325, 194] width 117 height 12
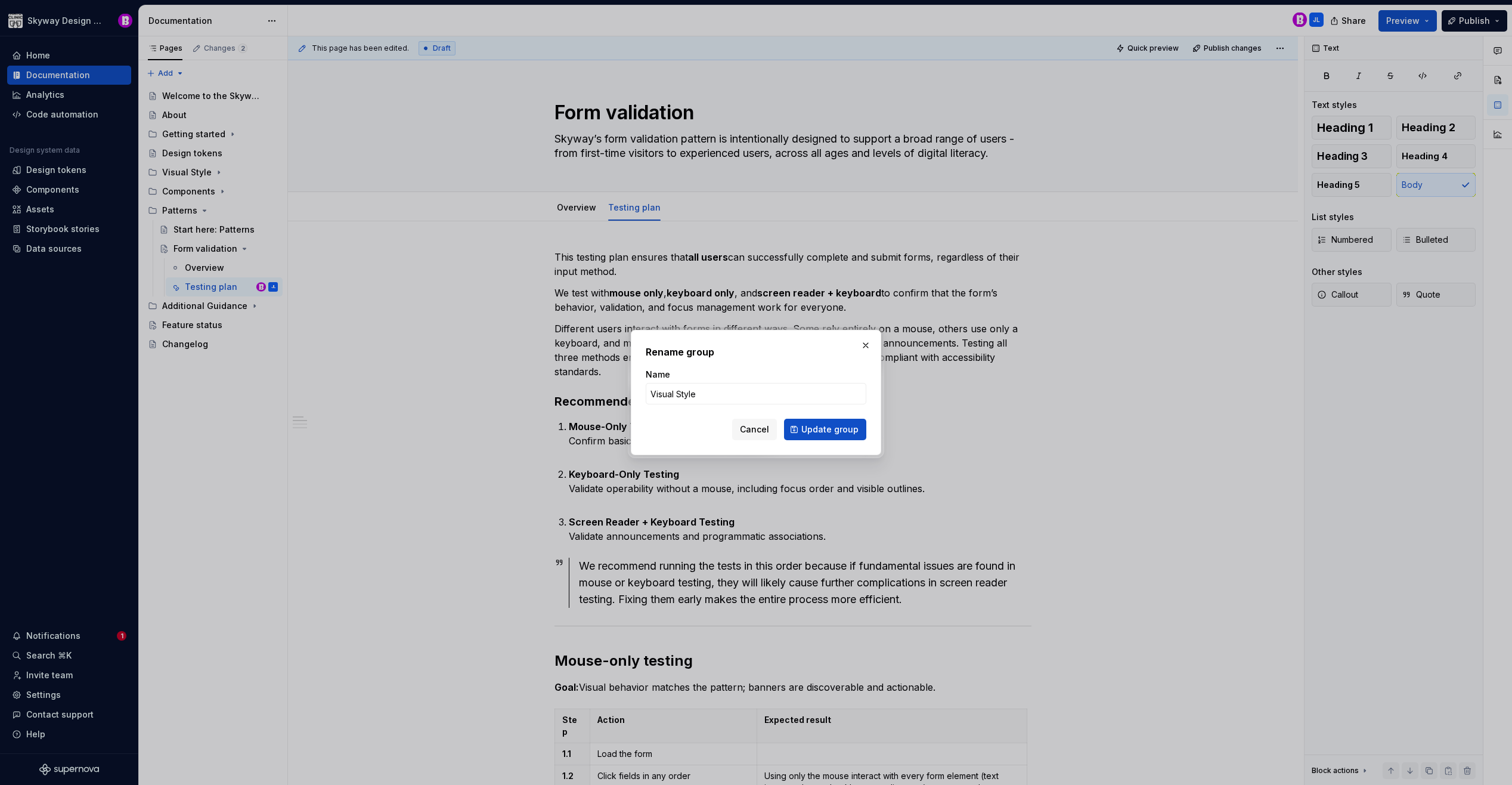
drag, startPoint x: 682, startPoint y: 388, endPoint x: 718, endPoint y: 418, distance: 46.9
click at [682, 388] on input "Visual Style" at bounding box center [756, 394] width 221 height 21
type input "Visual style"
click at [841, 433] on span "Update group" at bounding box center [829, 429] width 57 height 12
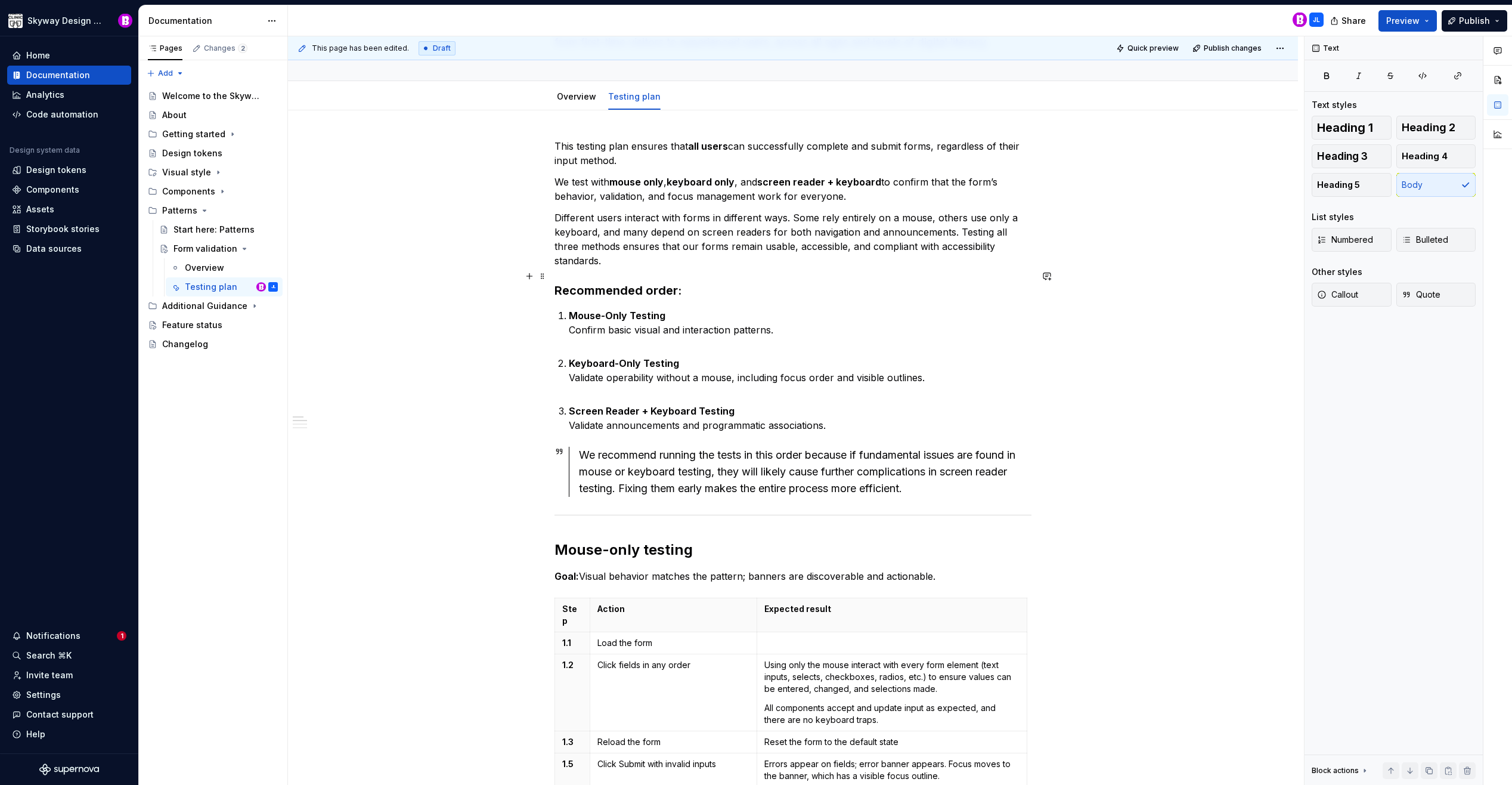
scroll to position [112, 0]
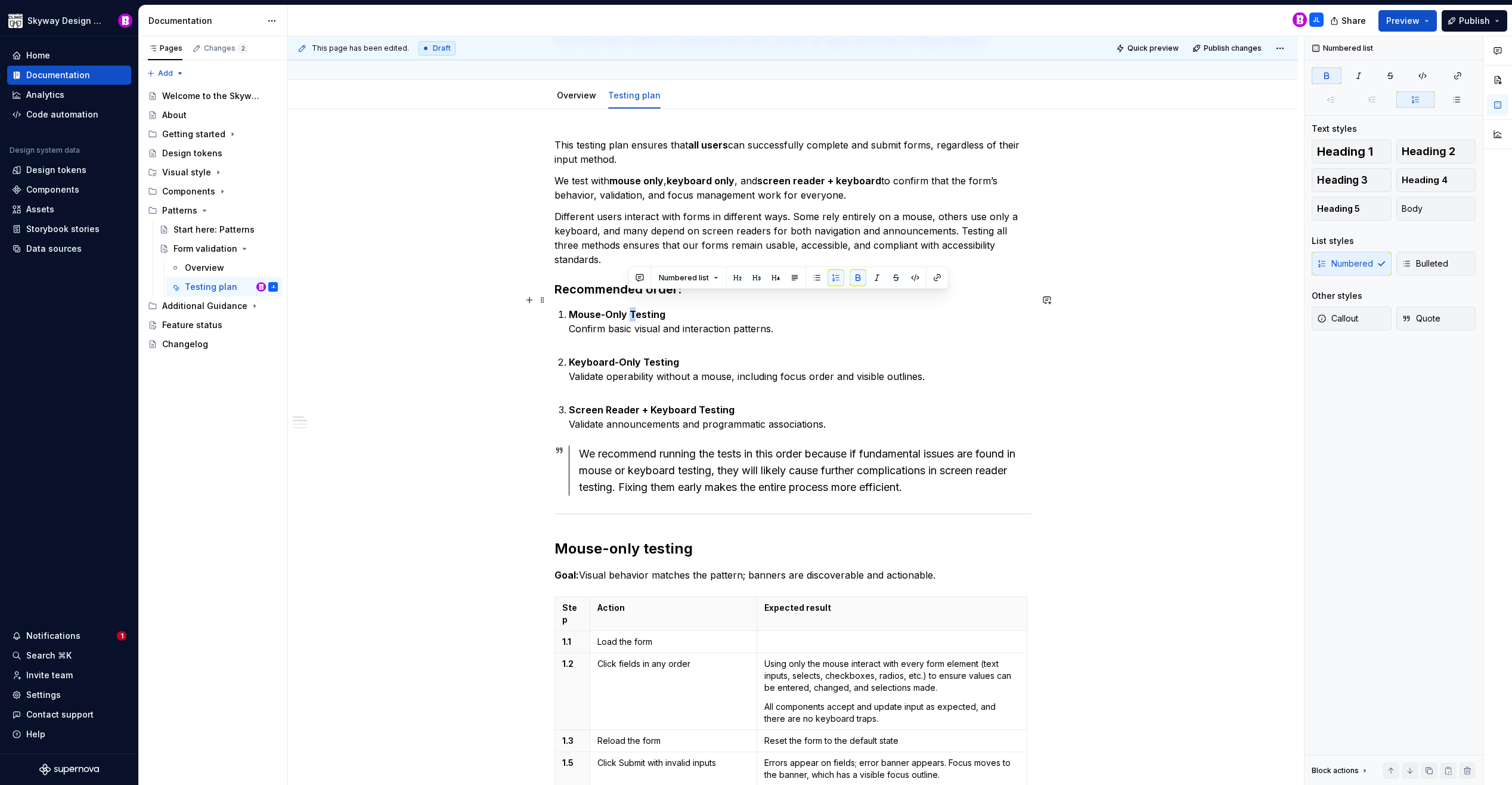
click at [630, 308] on strong "Mouse-Only Testing" at bounding box center [616, 314] width 96 height 12
click at [643, 356] on strong "Keyboard-Only Testing" at bounding box center [623, 362] width 110 height 12
click at [696, 404] on strong "Screen Reader + Keyboard Testing" at bounding box center [651, 410] width 166 height 12
click at [649, 404] on strong "Screen Reader + Keyboard testing" at bounding box center [651, 410] width 164 height 12
click at [606, 404] on strong "Screen Reader + keyboard testing" at bounding box center [651, 410] width 163 height 12
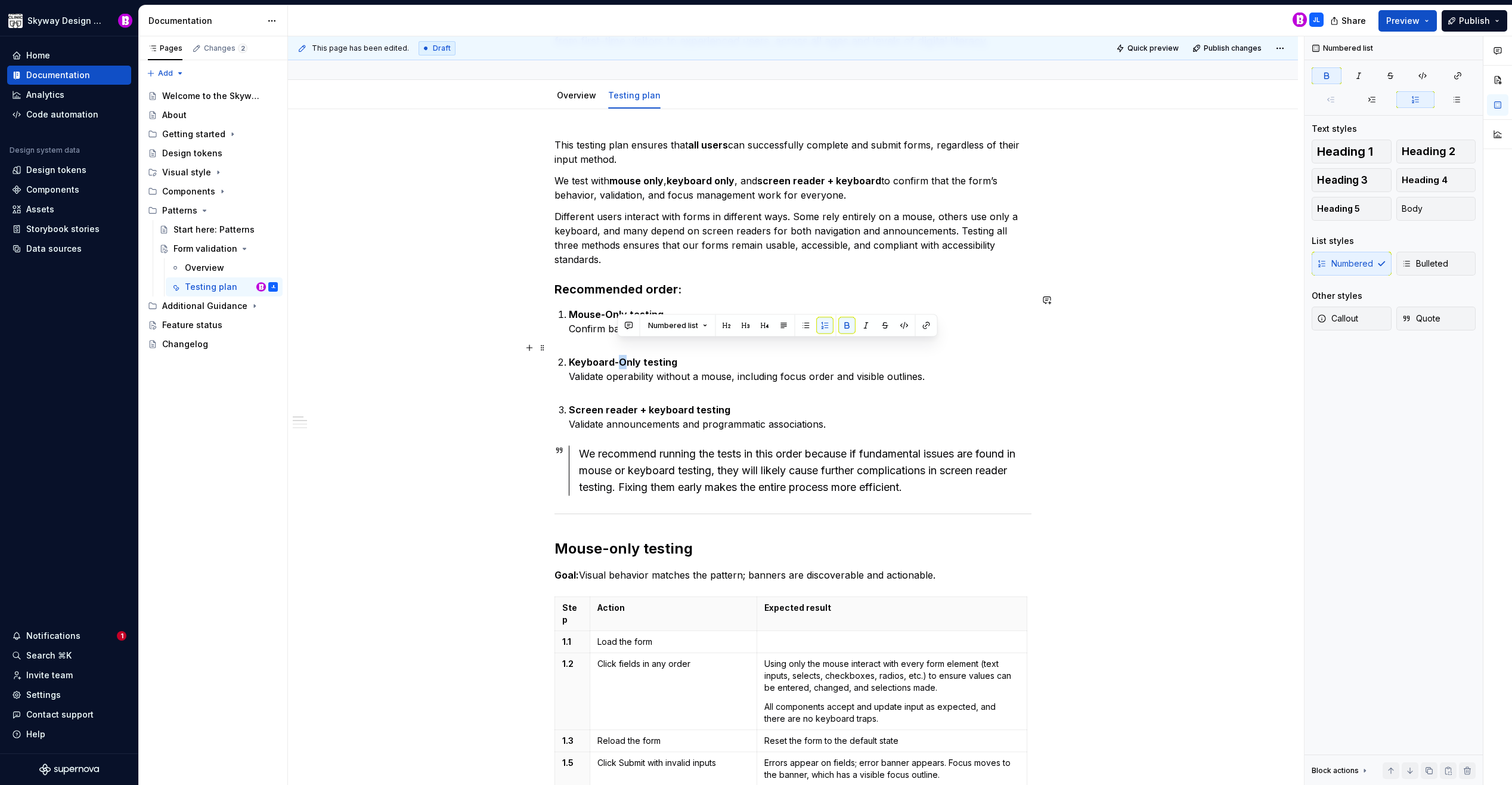
click at [620, 356] on strong "Keyboard-Only testing" at bounding box center [623, 362] width 109 height 12
click at [608, 308] on strong "Mouse-Only testing" at bounding box center [616, 314] width 95 height 12
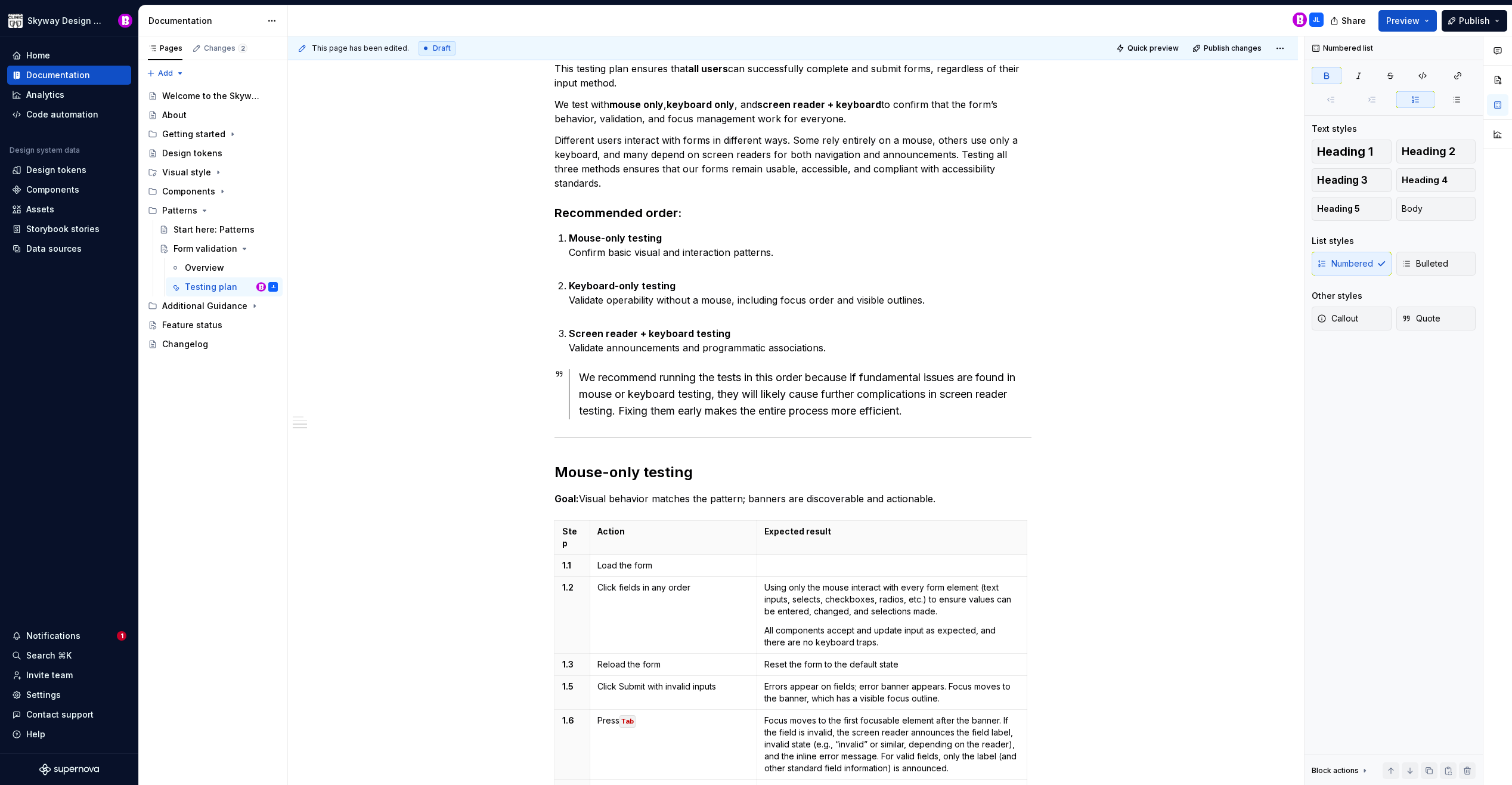
scroll to position [0, 0]
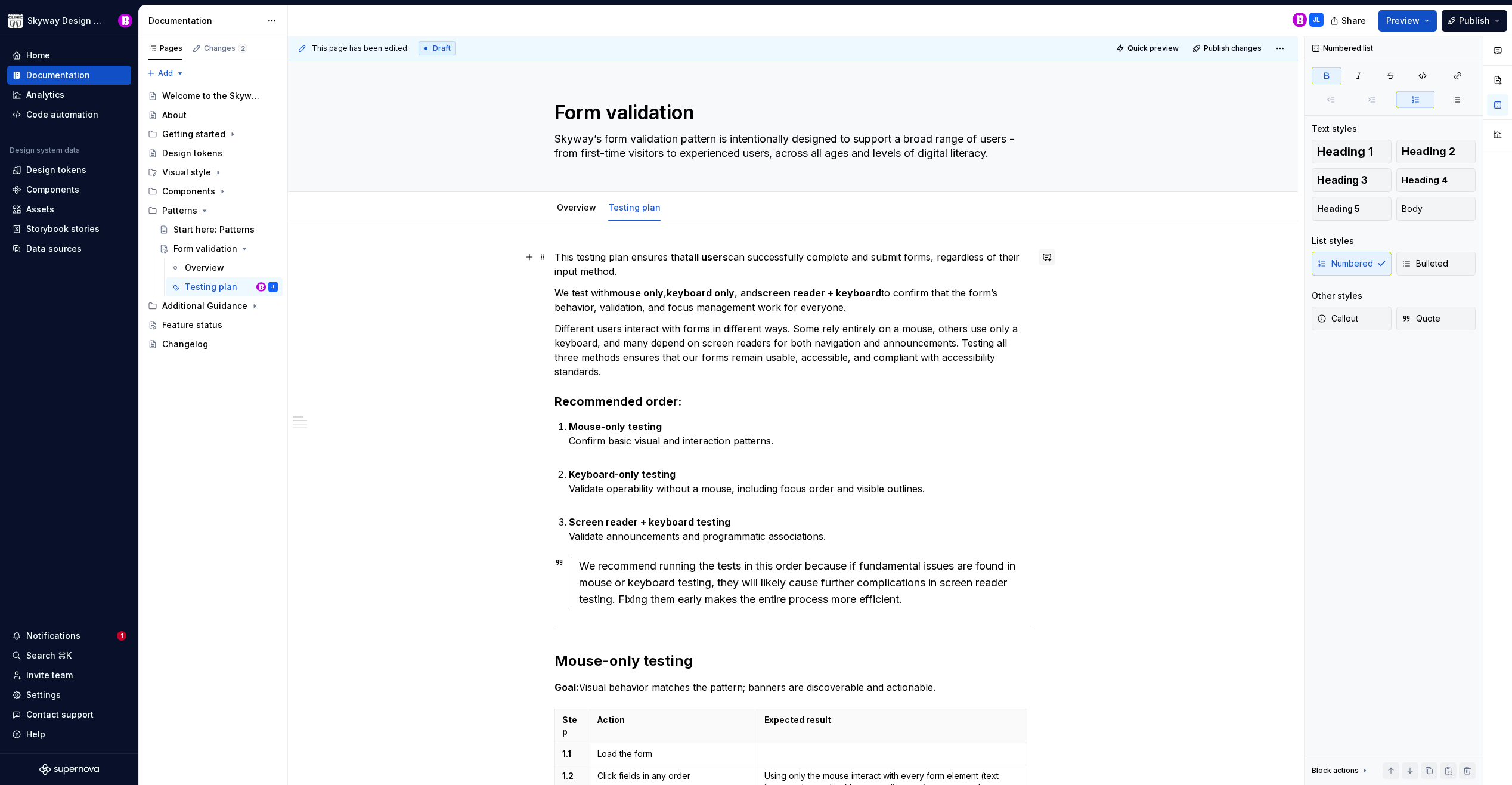
click at [1047, 257] on button "button" at bounding box center [1046, 257] width 17 height 17
type textarea "*"
click at [1043, 347] on icon "Send" at bounding box center [1041, 347] width 12 height 12
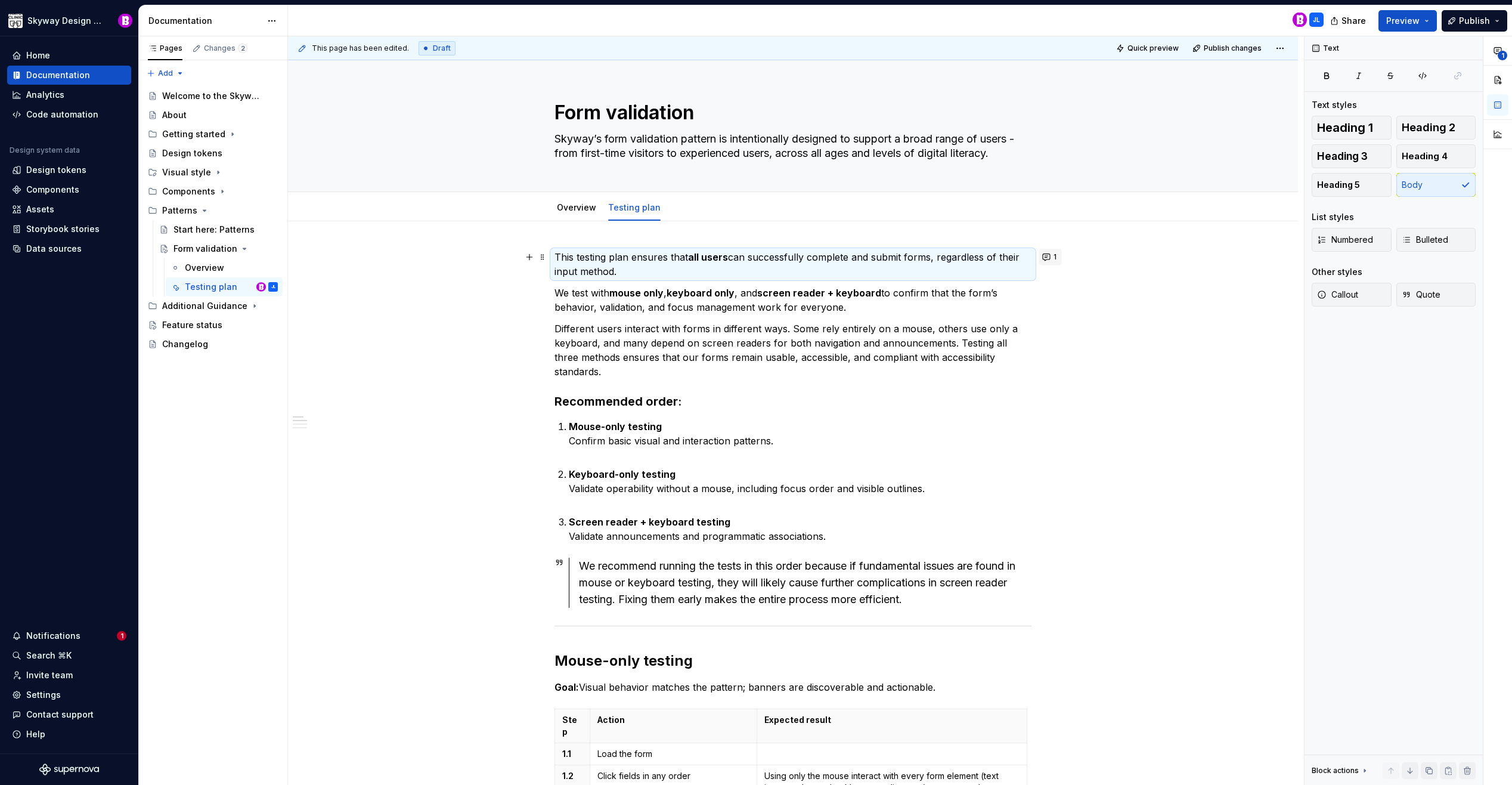
click at [1048, 256] on button "1" at bounding box center [1050, 257] width 23 height 17
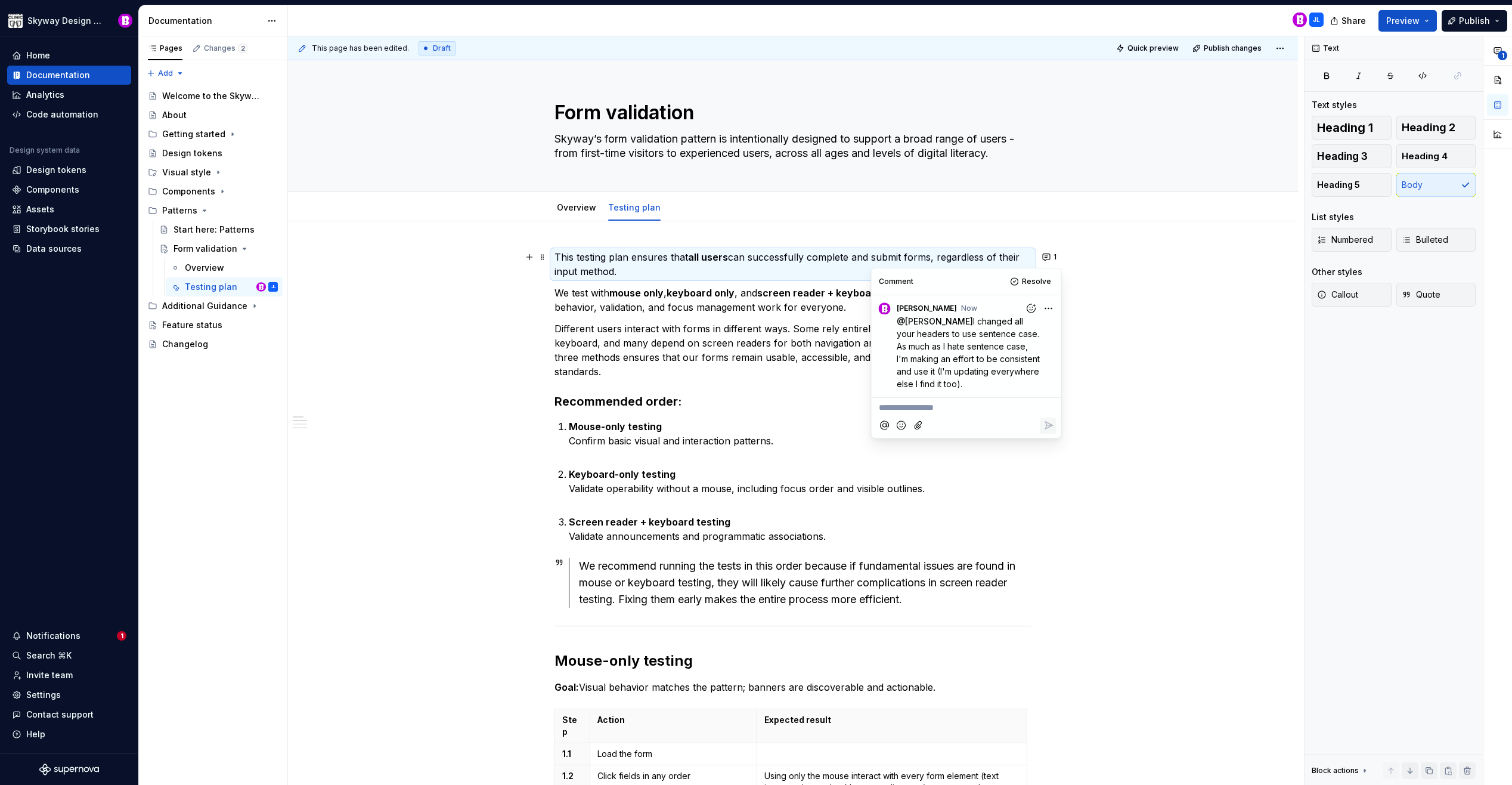
drag, startPoint x: 957, startPoint y: 375, endPoint x: 898, endPoint y: 323, distance: 78.6
click at [898, 325] on p "@ [PERSON_NAME] Likely I changed all your headers to use sentence case. As much…" at bounding box center [969, 352] width 146 height 75
copy p "@ [PERSON_NAME] Likely I changed all your headers to use sentence case. As much…"
click at [1048, 306] on html "Skyway Design System Home Documentation Analytics Code automation Design system…" at bounding box center [756, 392] width 1512 height 785
drag, startPoint x: 1019, startPoint y: 348, endPoint x: 1070, endPoint y: 352, distance: 51.2
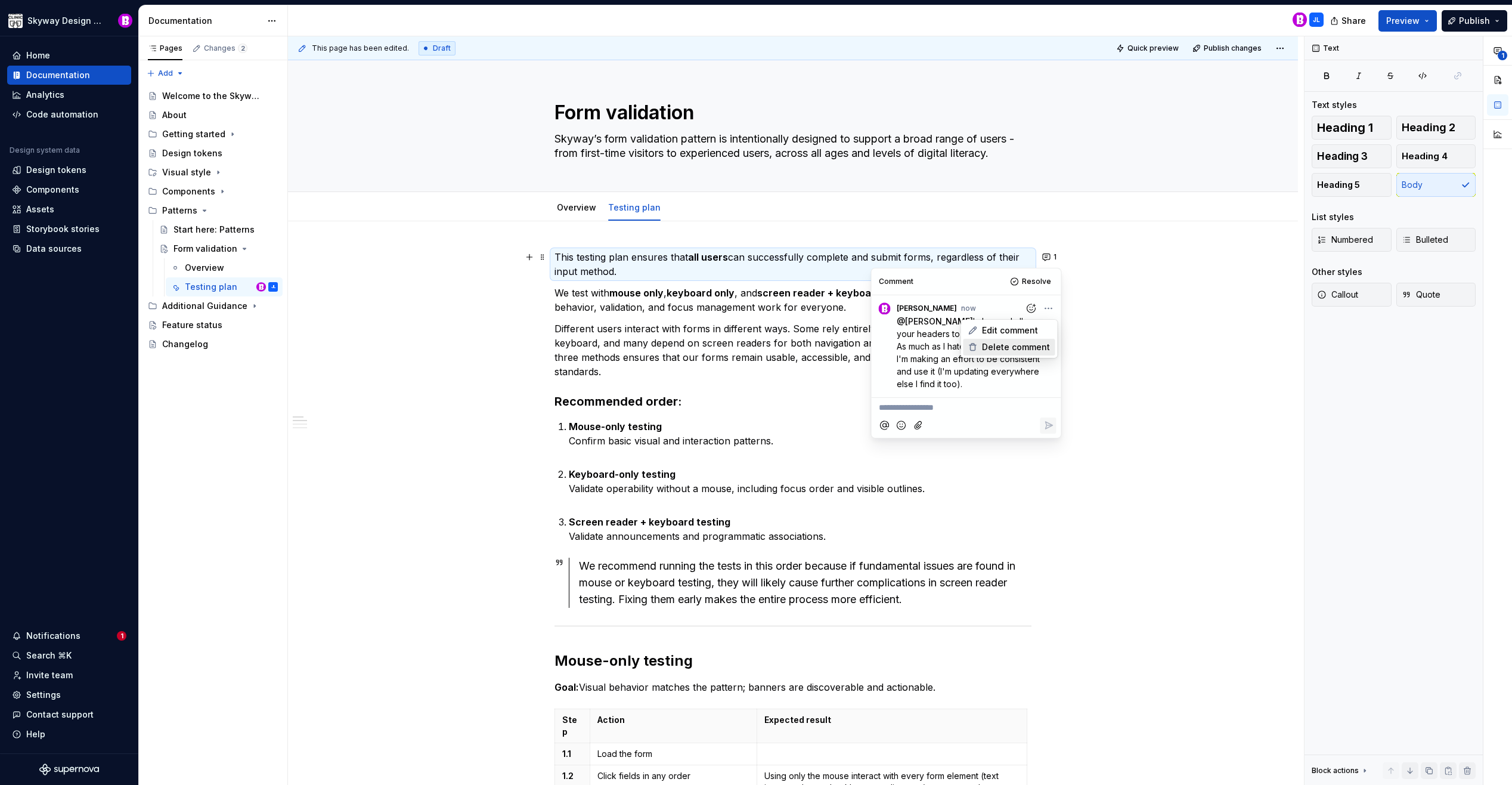
click at [1019, 348] on span "Delete comment" at bounding box center [1016, 347] width 68 height 12
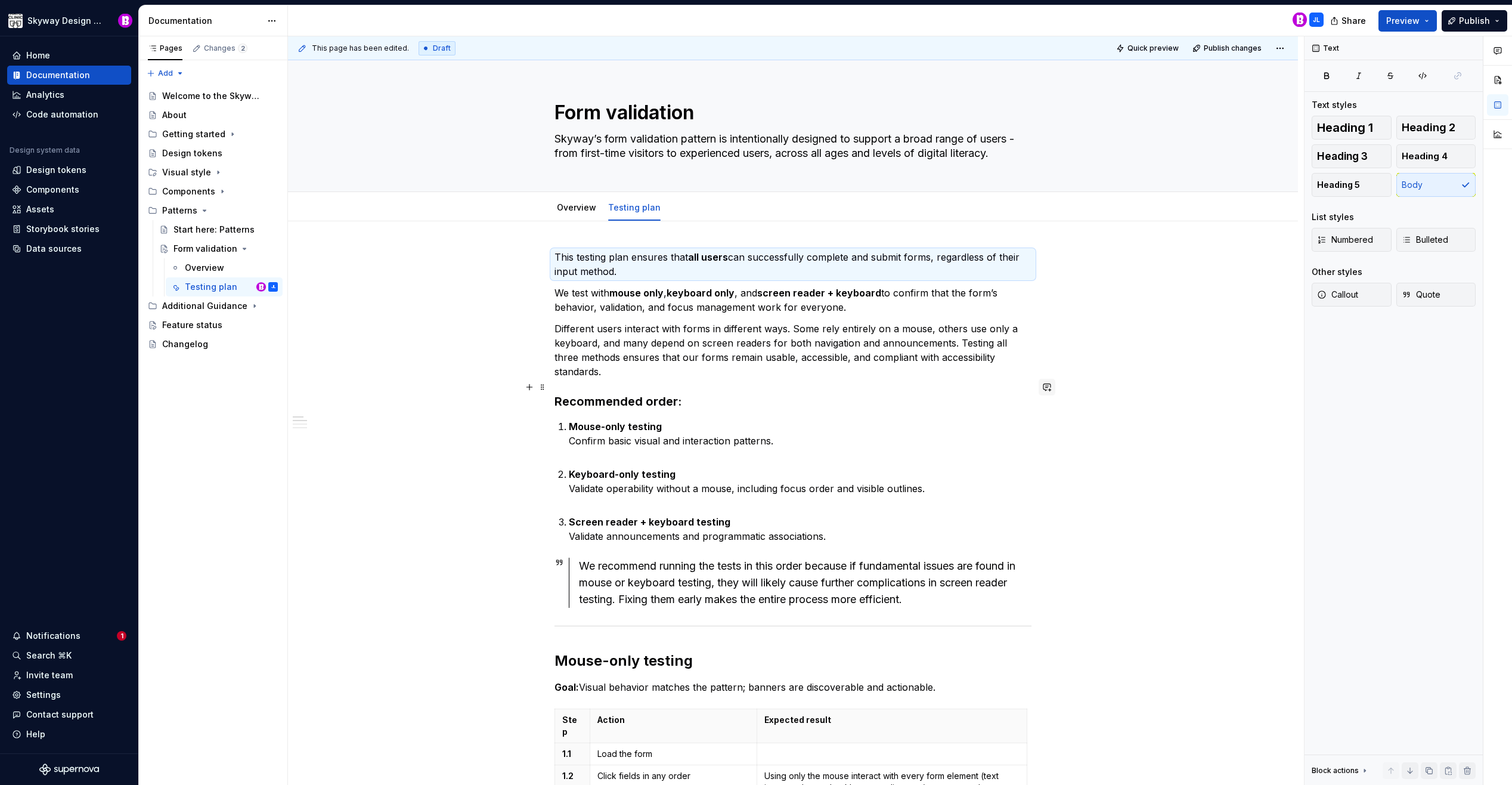
click at [1046, 387] on button "button" at bounding box center [1046, 386] width 17 height 17
click at [1044, 475] on icon "Send" at bounding box center [1041, 476] width 12 height 12
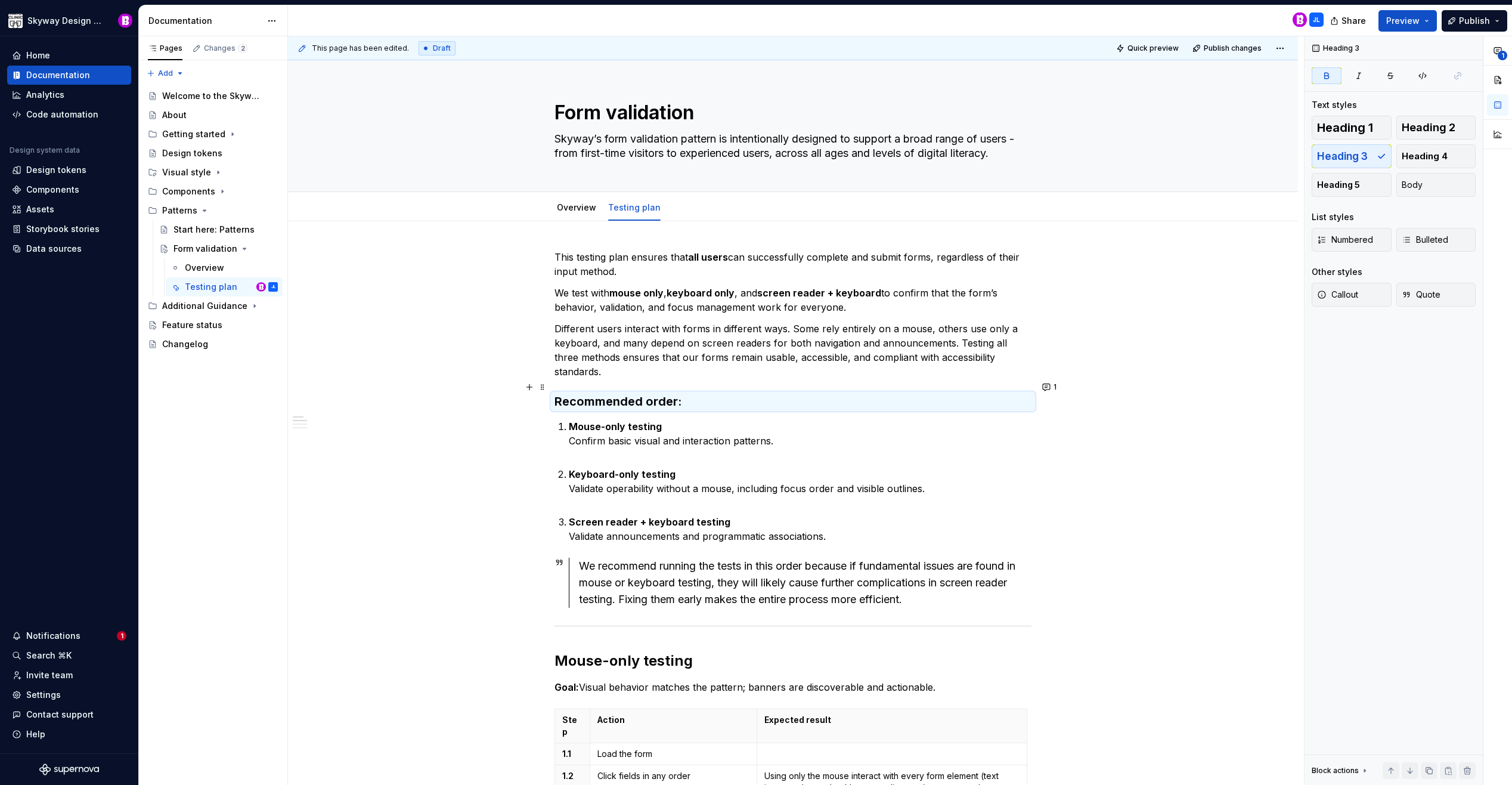
type textarea "*"
